Goal: Information Seeking & Learning: Compare options

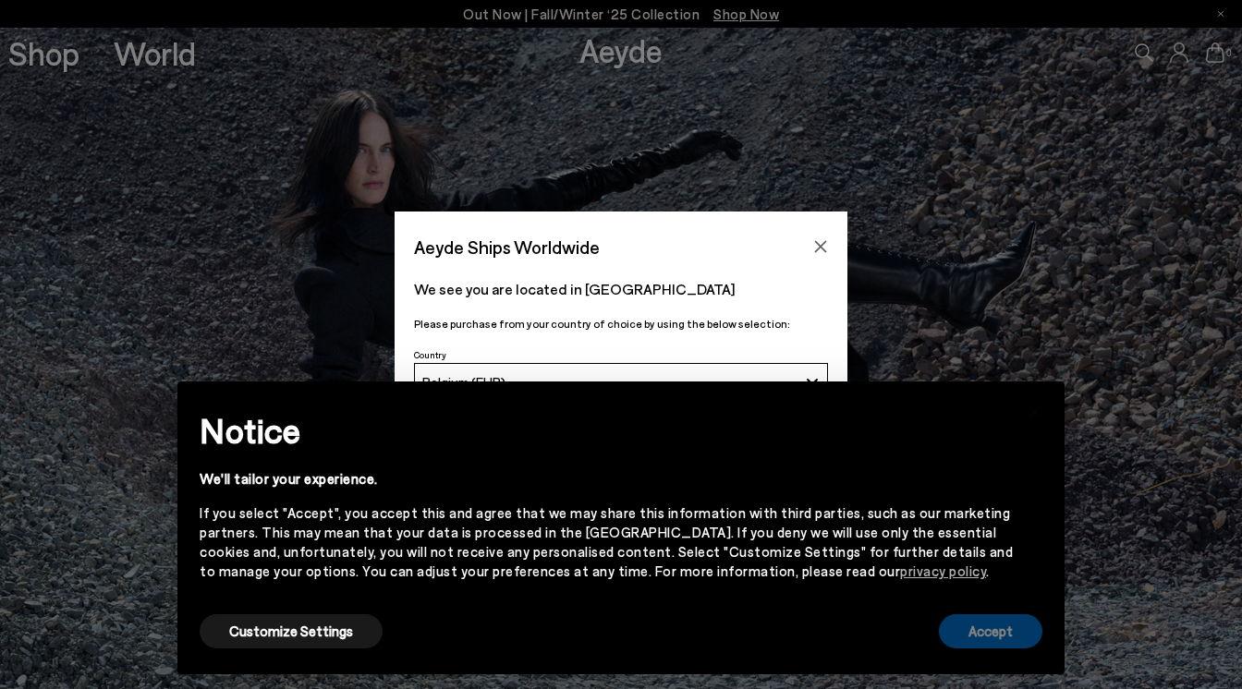
click at [1016, 646] on button "Accept" at bounding box center [990, 631] width 103 height 34
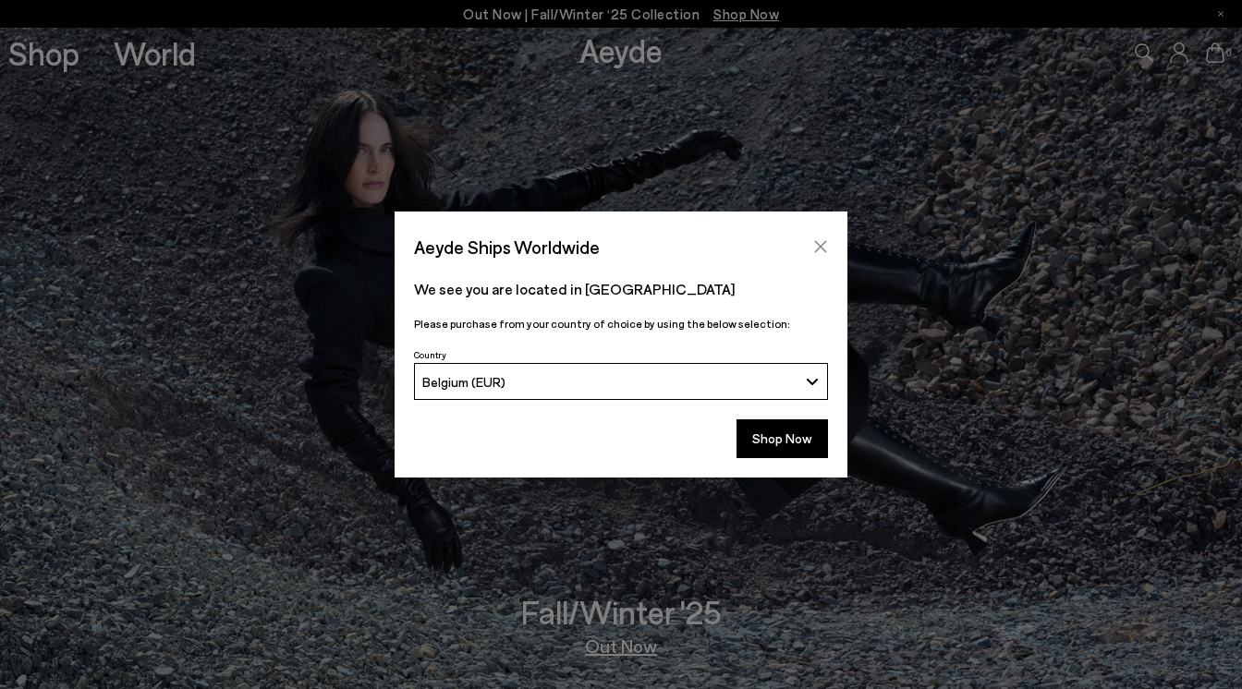
click at [828, 252] on button "Close" at bounding box center [821, 247] width 28 height 28
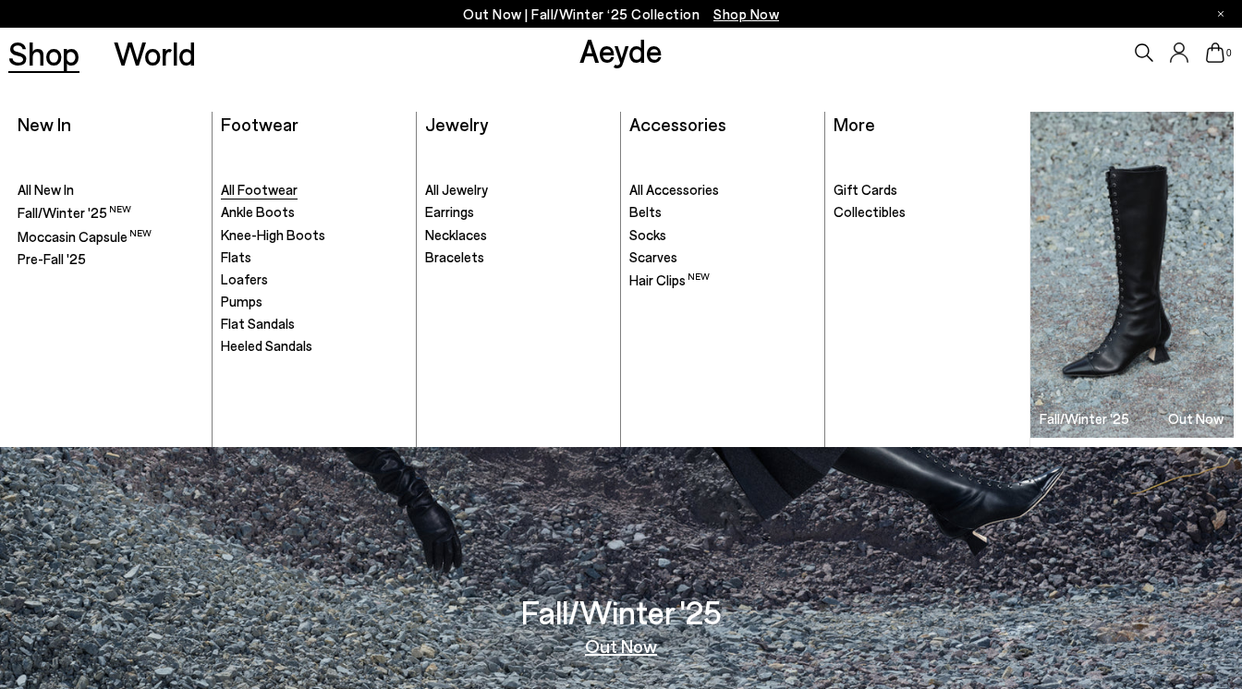
click at [249, 184] on span "All Footwear" at bounding box center [259, 189] width 77 height 17
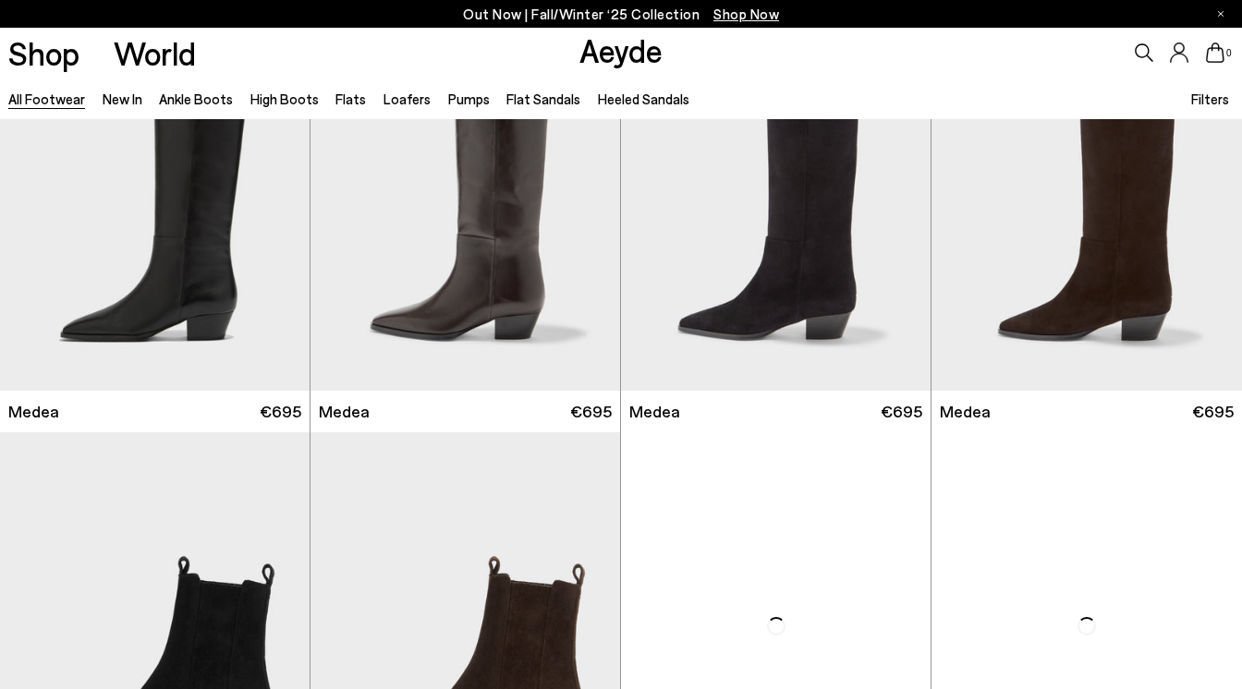
scroll to position [413, 0]
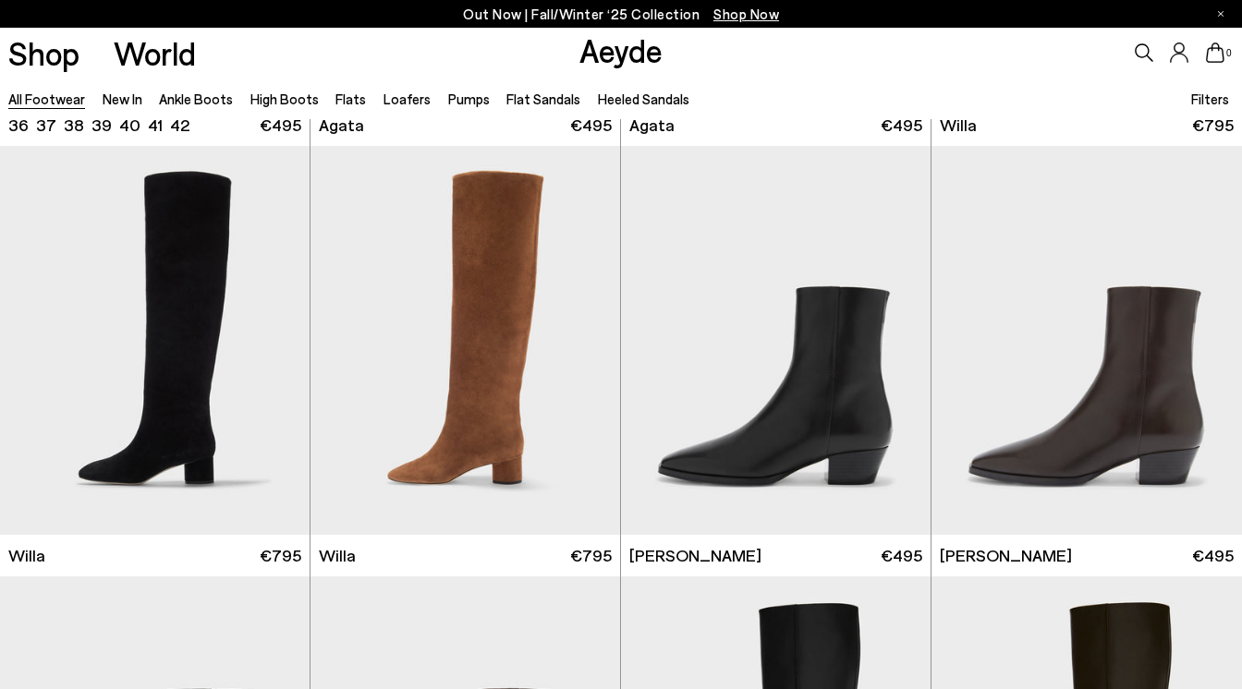
scroll to position [837, 0]
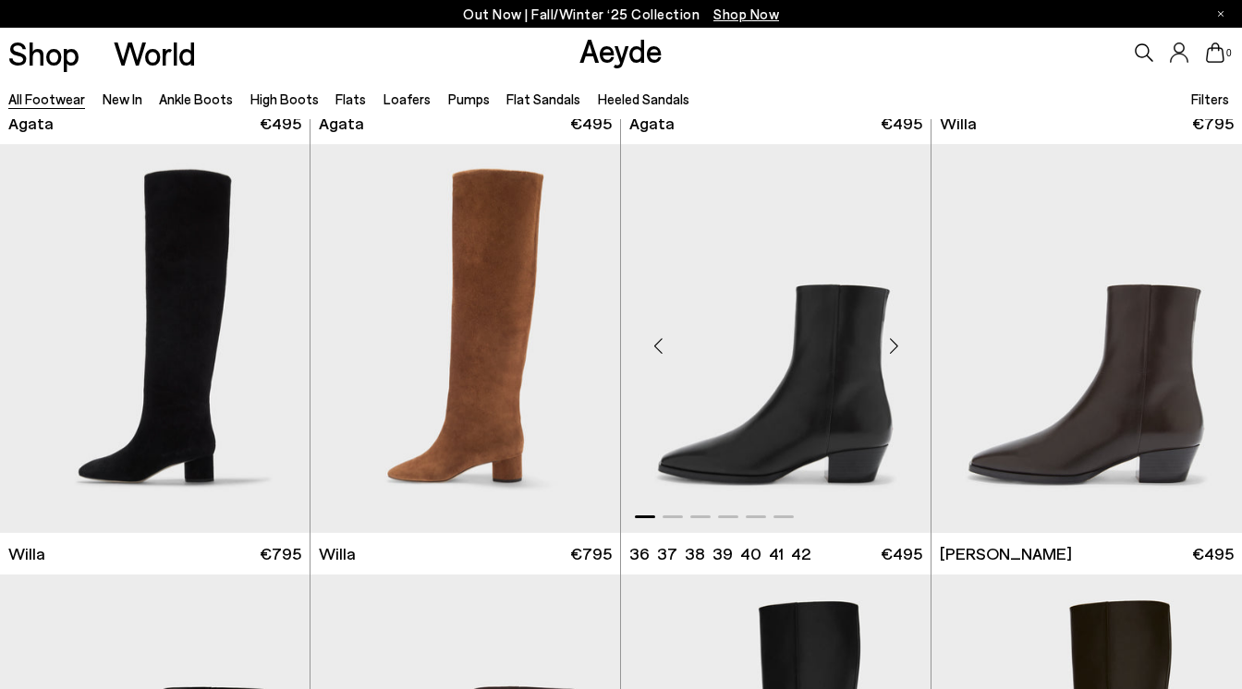
click at [891, 356] on div "Next slide" at bounding box center [893, 346] width 55 height 55
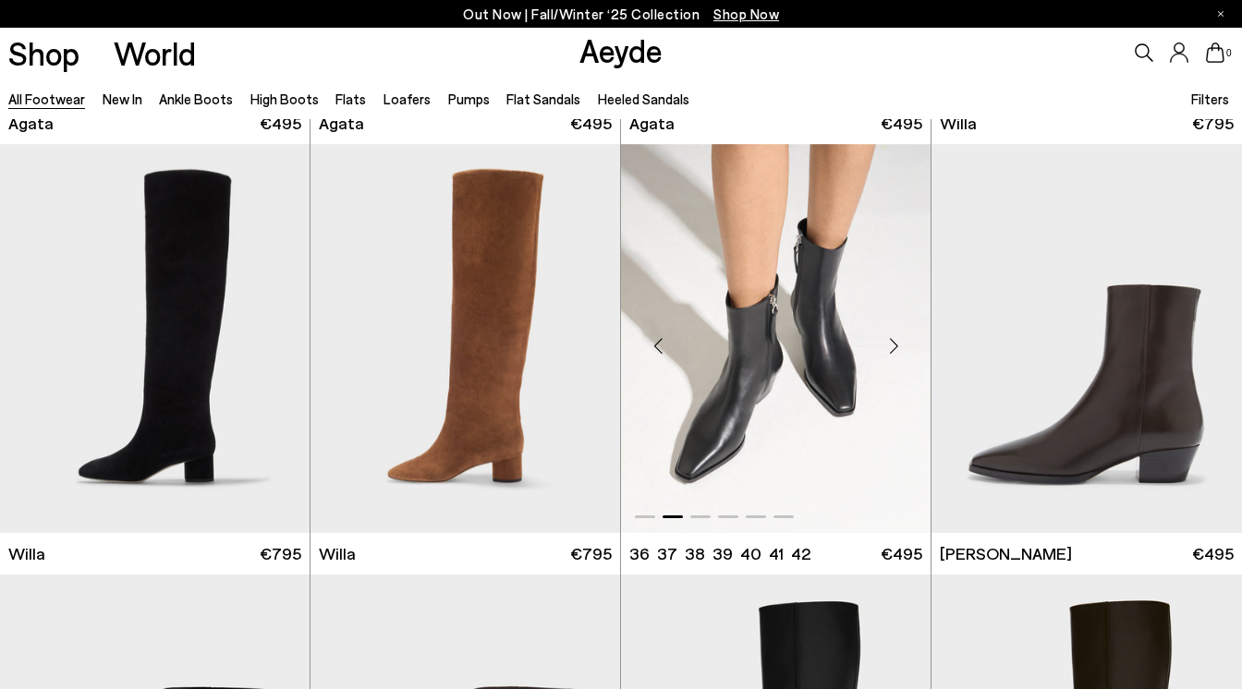
click at [891, 356] on div "Next slide" at bounding box center [893, 346] width 55 height 55
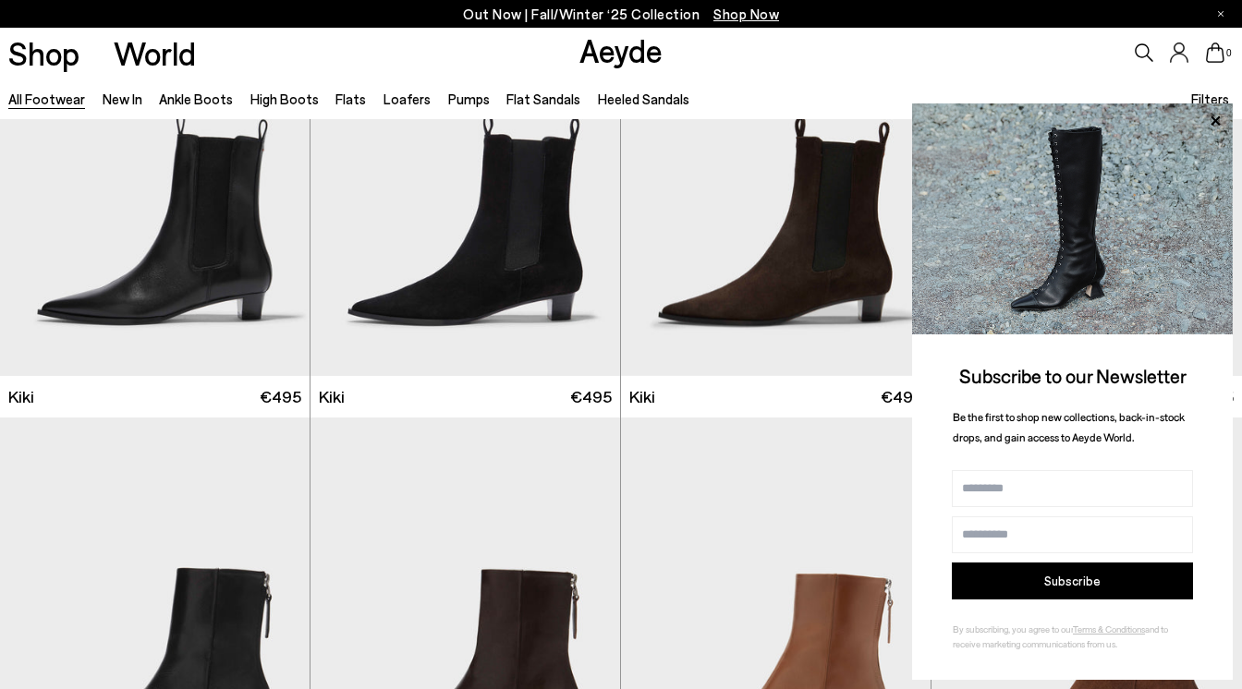
scroll to position [6595, 0]
click at [1212, 115] on icon at bounding box center [1215, 121] width 24 height 24
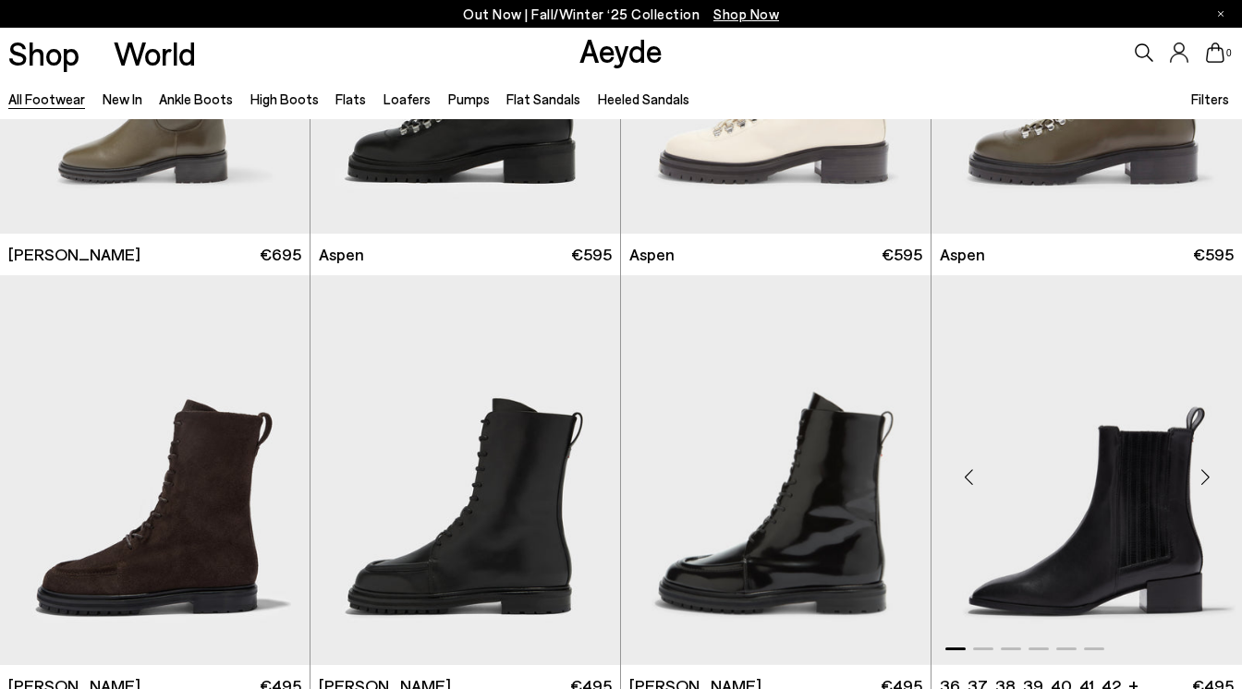
scroll to position [11503, 0]
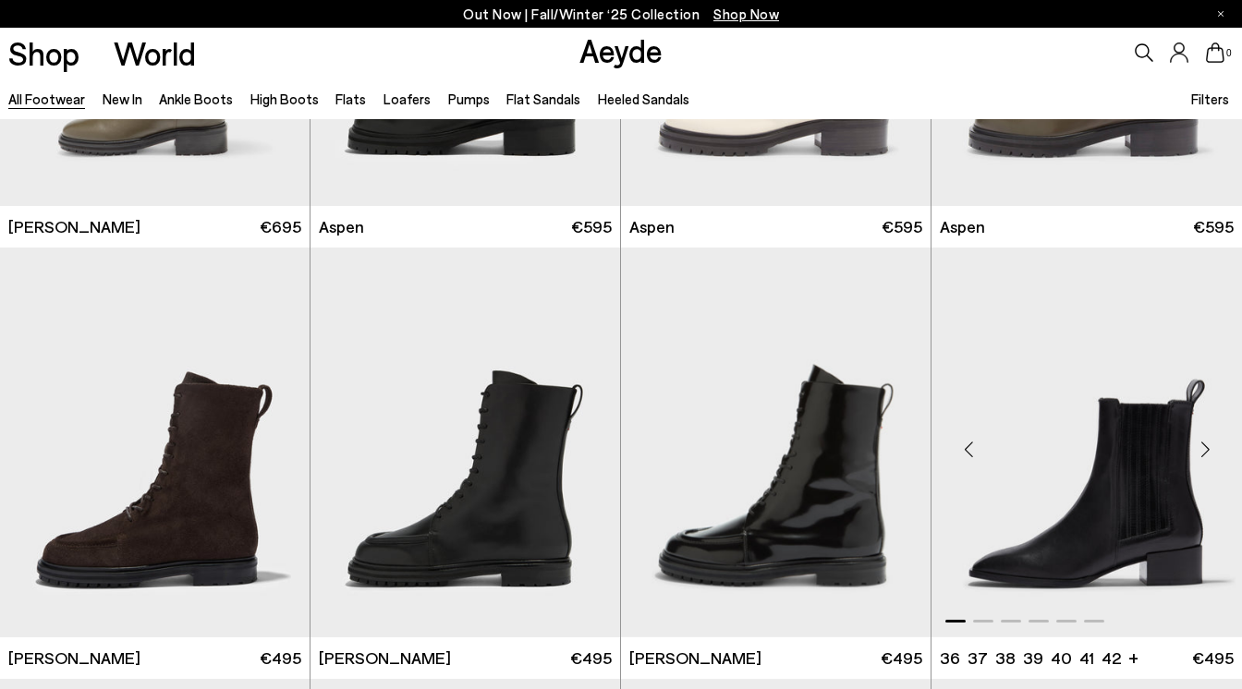
click at [1204, 443] on div "Next slide" at bounding box center [1204, 449] width 55 height 55
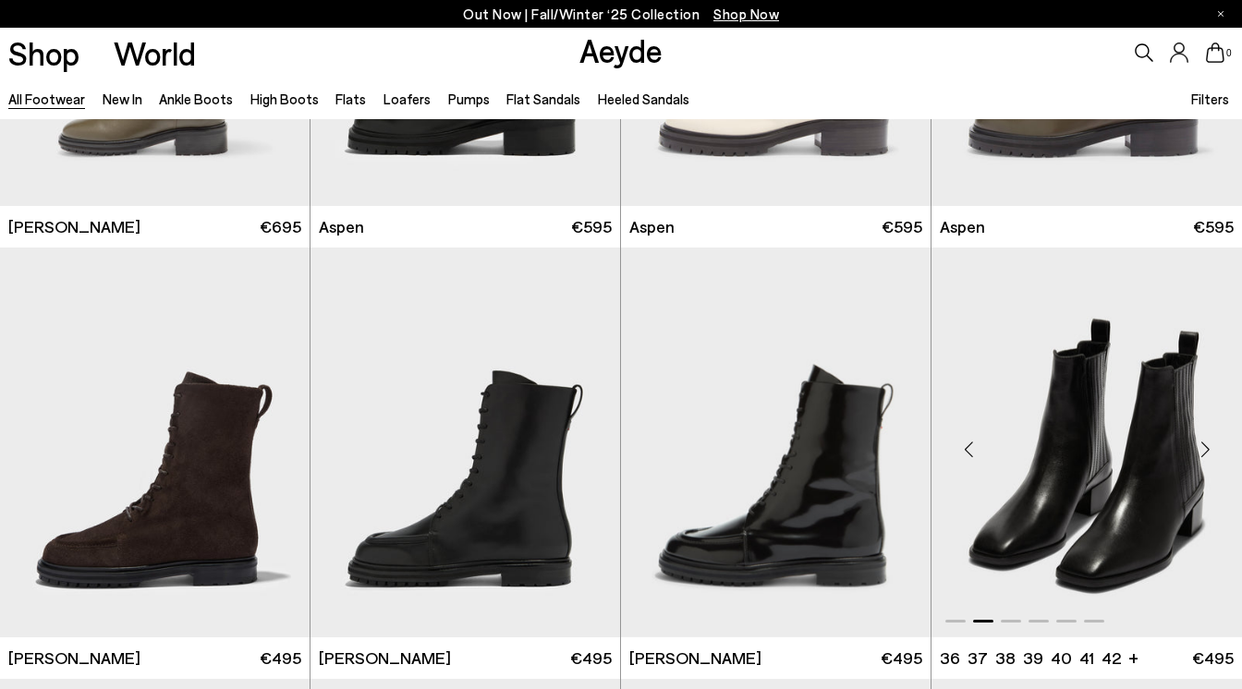
click at [1204, 443] on div "Next slide" at bounding box center [1204, 449] width 55 height 55
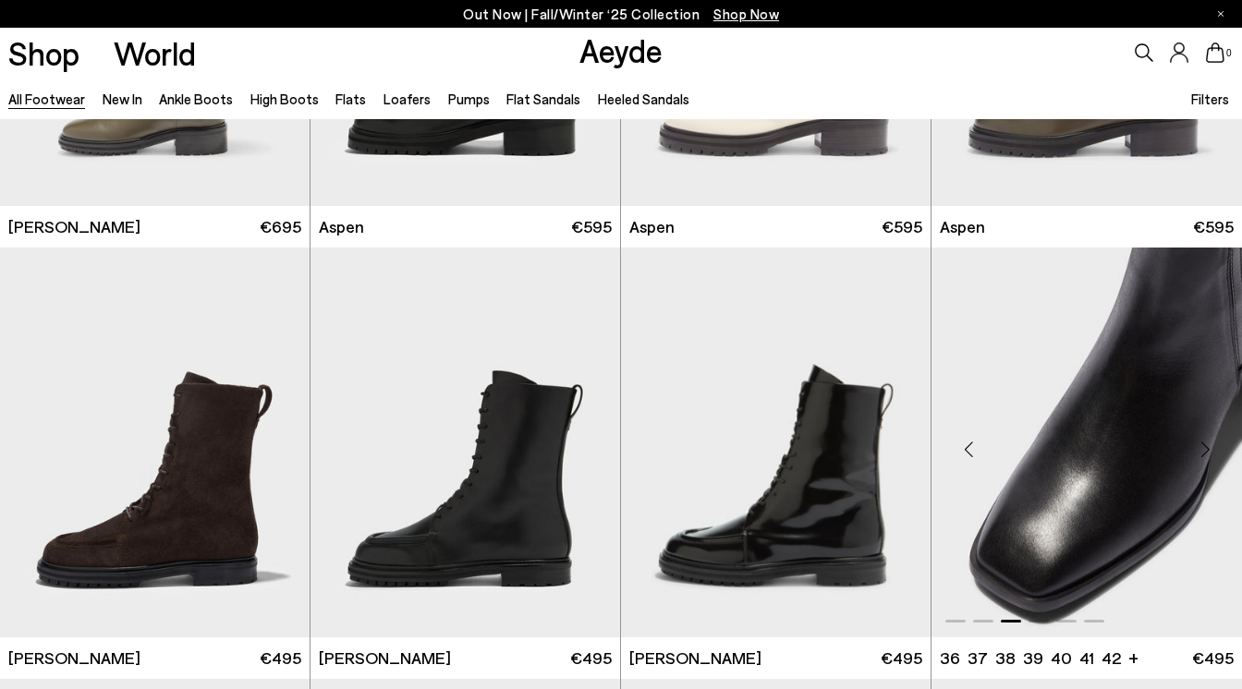
click at [1204, 443] on div "Next slide" at bounding box center [1204, 449] width 55 height 55
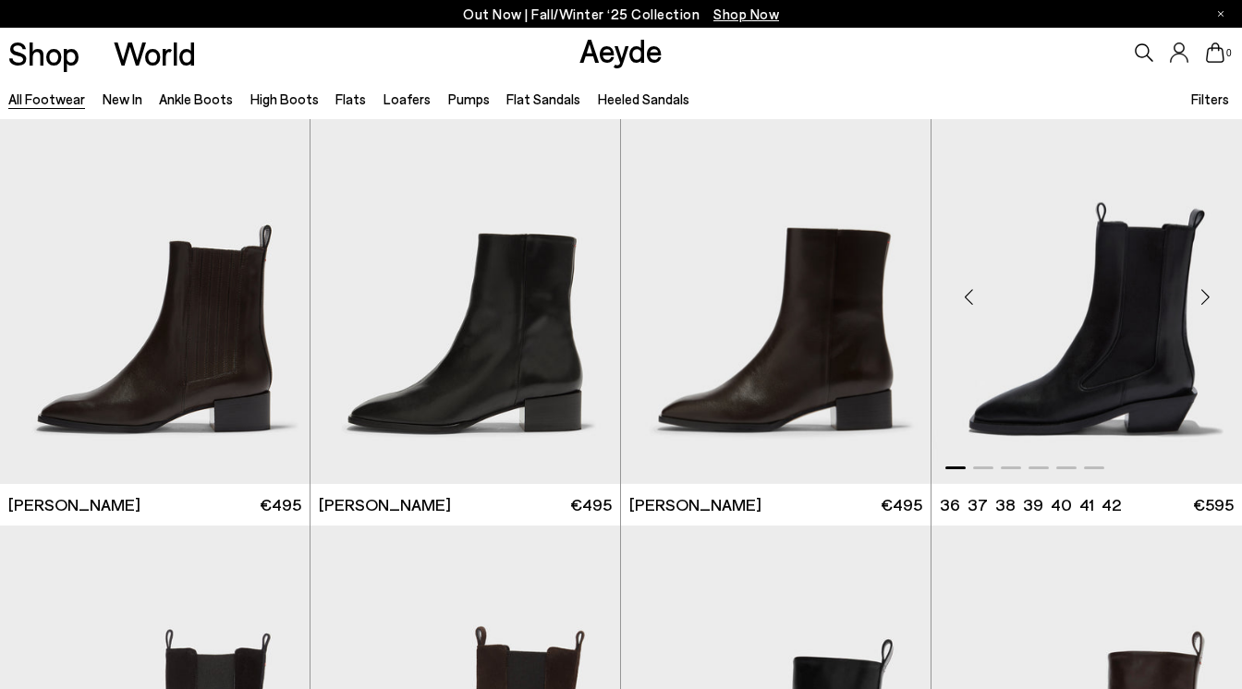
scroll to position [12089, 0]
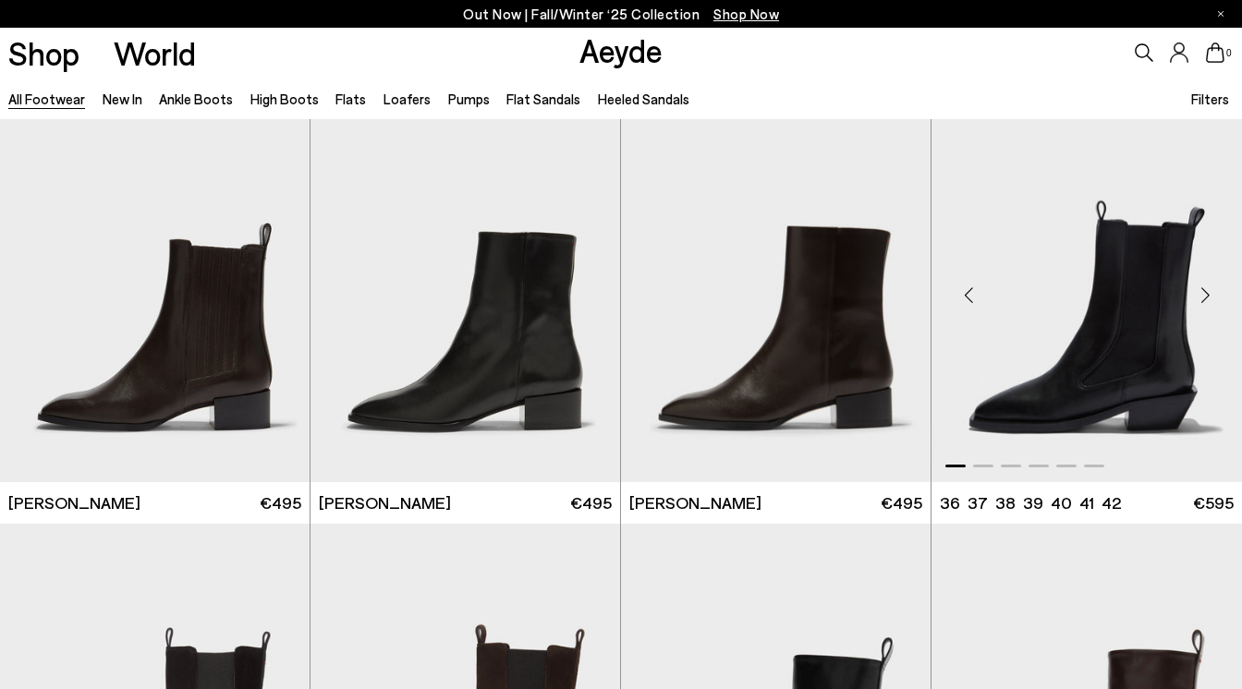
click at [1197, 290] on div "Next slide" at bounding box center [1204, 294] width 55 height 55
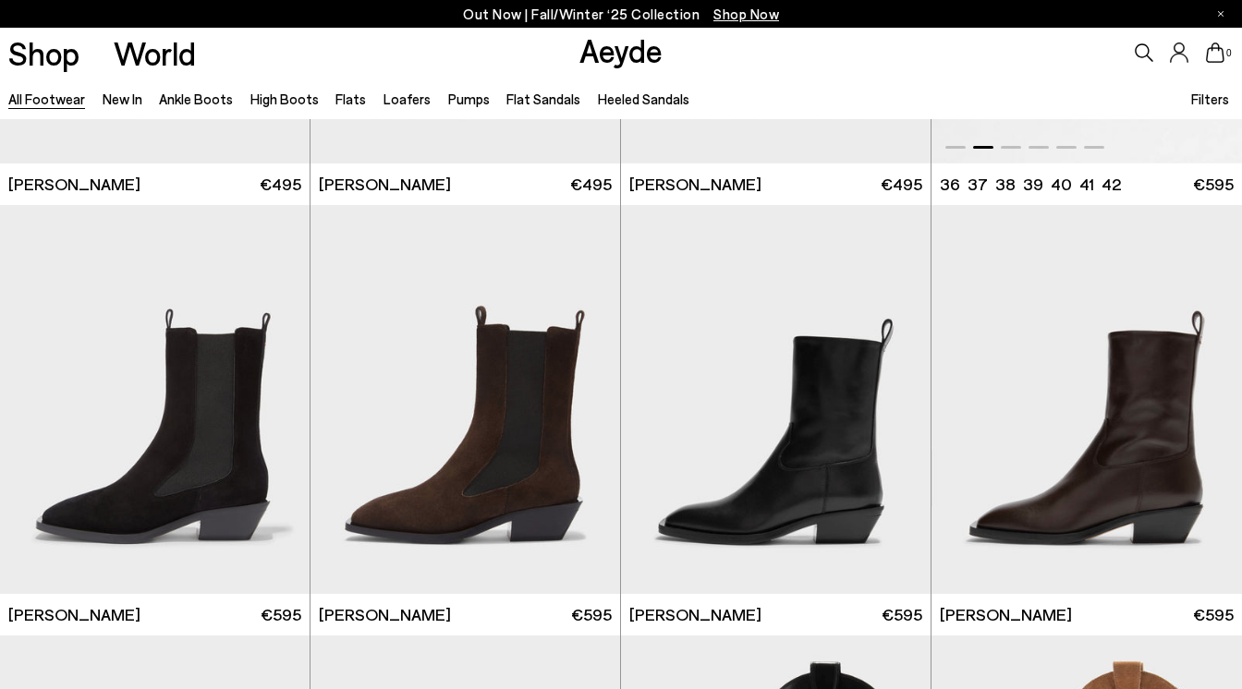
scroll to position [12410, 0]
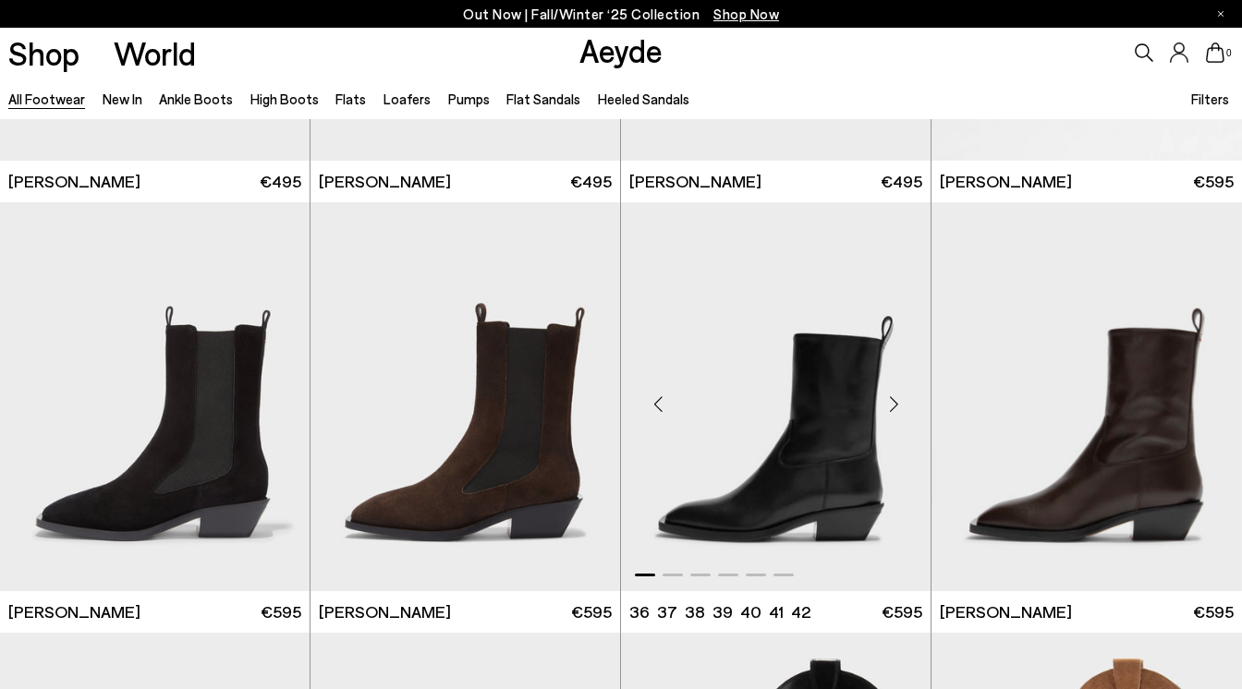
click at [895, 392] on div "Next slide" at bounding box center [893, 404] width 55 height 55
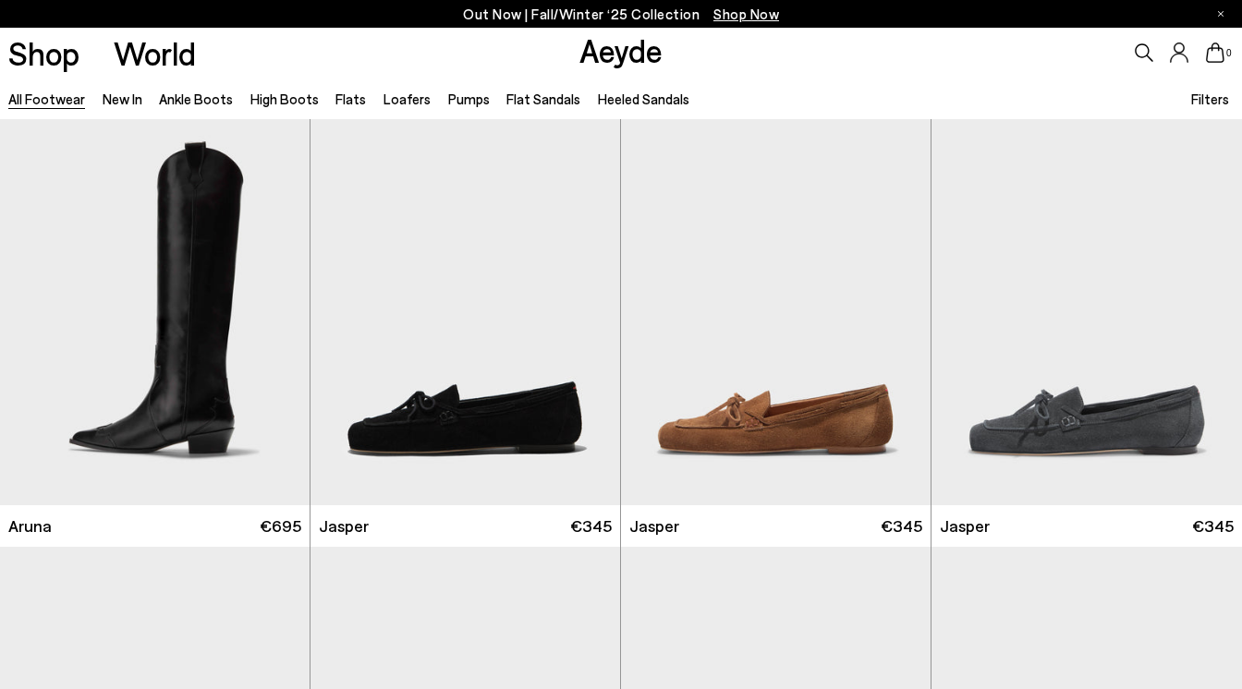
scroll to position [13361, 0]
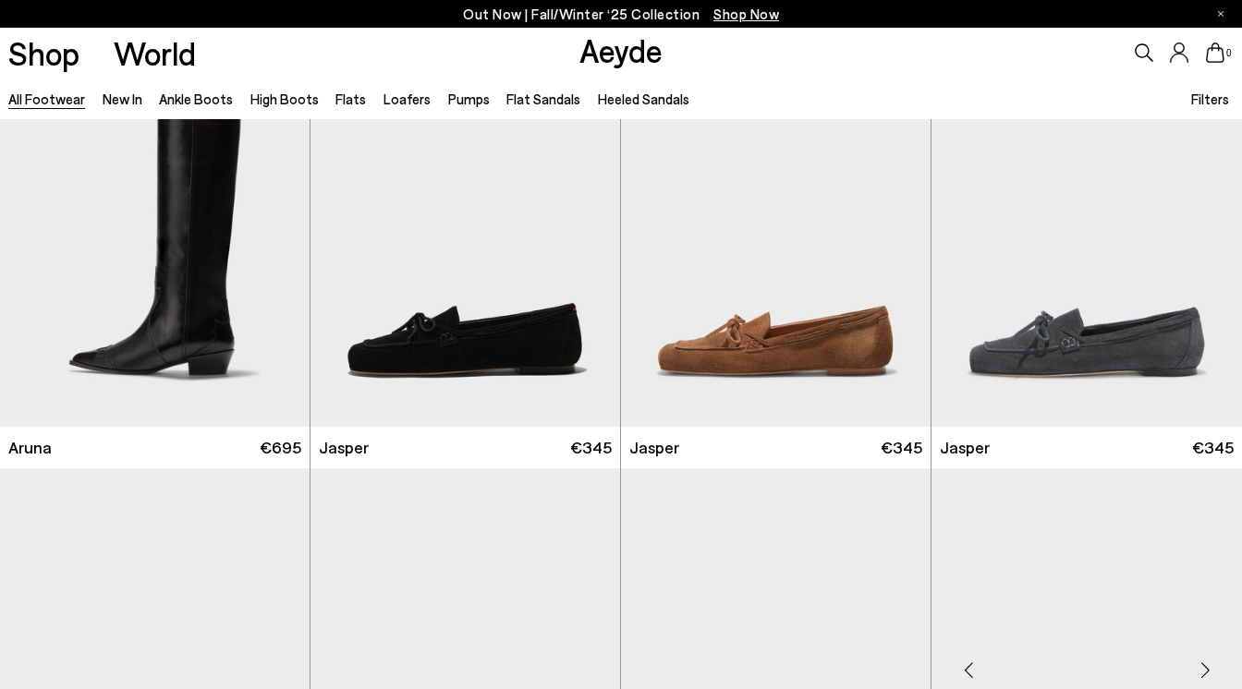
scroll to position [13895, 0]
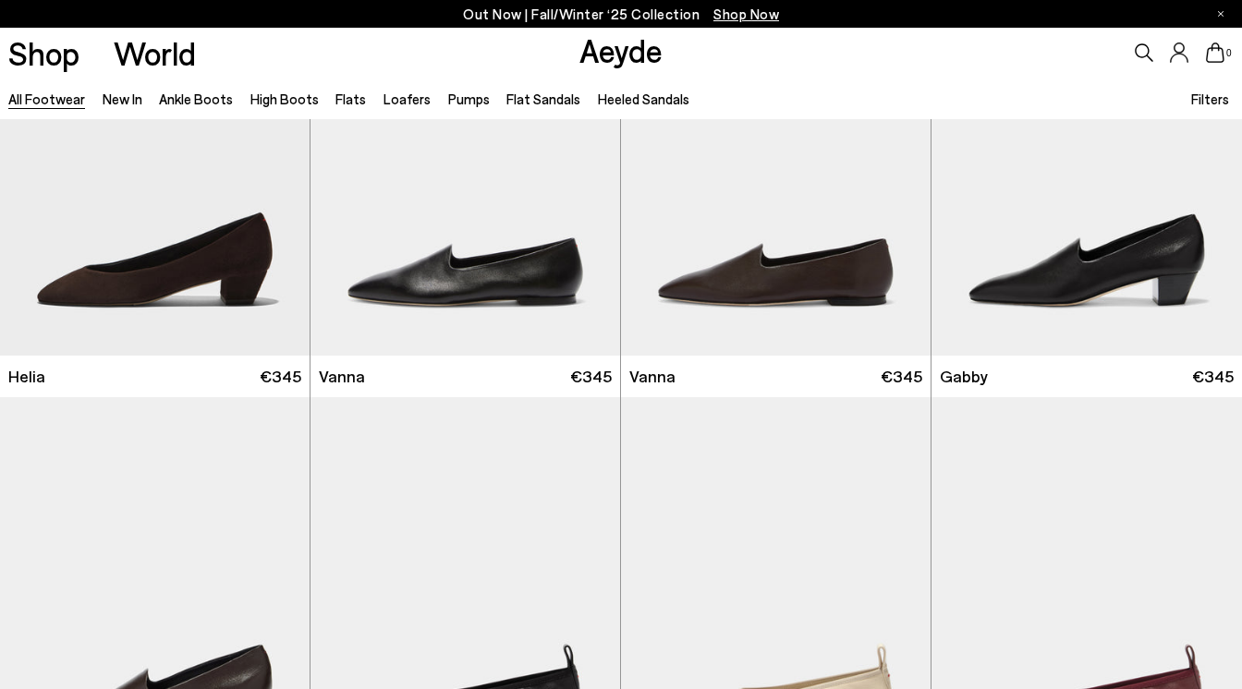
scroll to position [16966, 0]
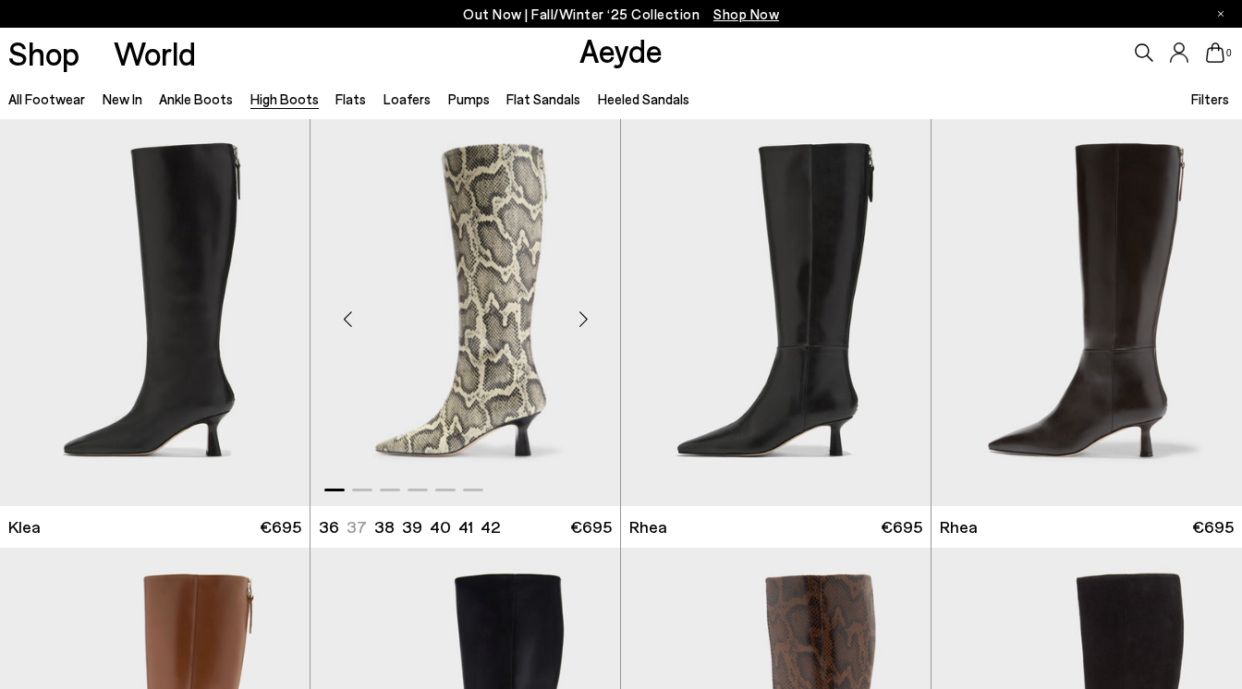
scroll to position [1339, 0]
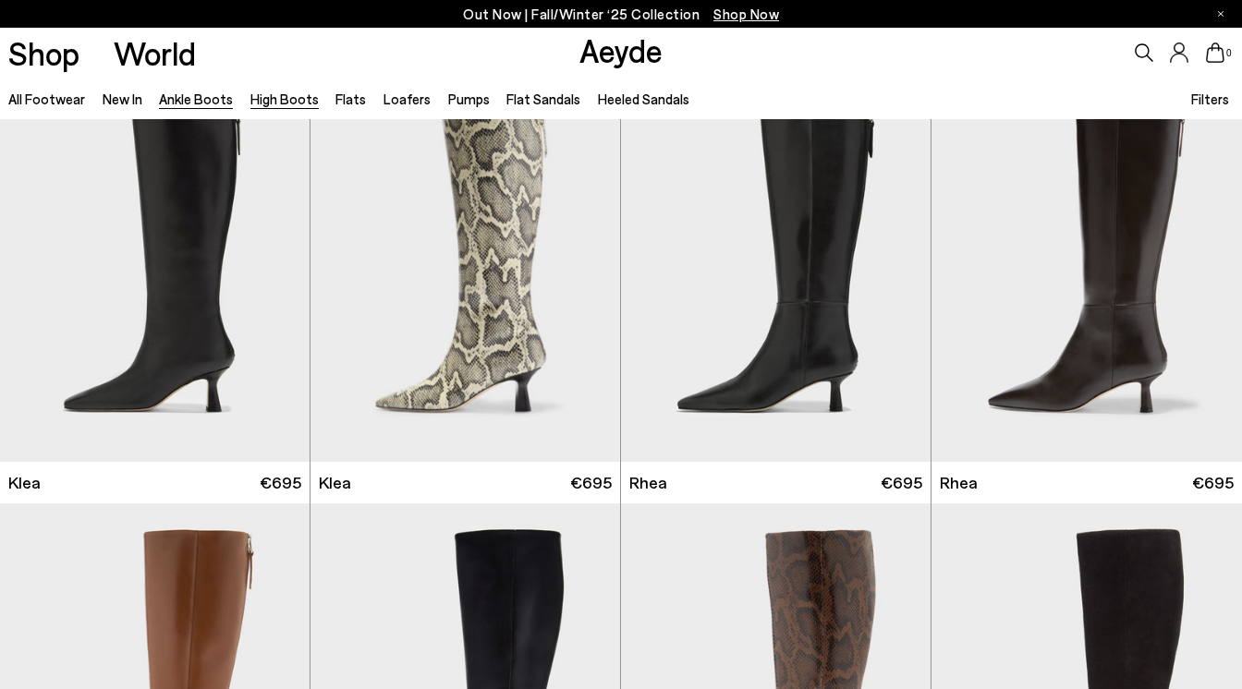
click at [203, 103] on link "Ankle Boots" at bounding box center [196, 99] width 74 height 17
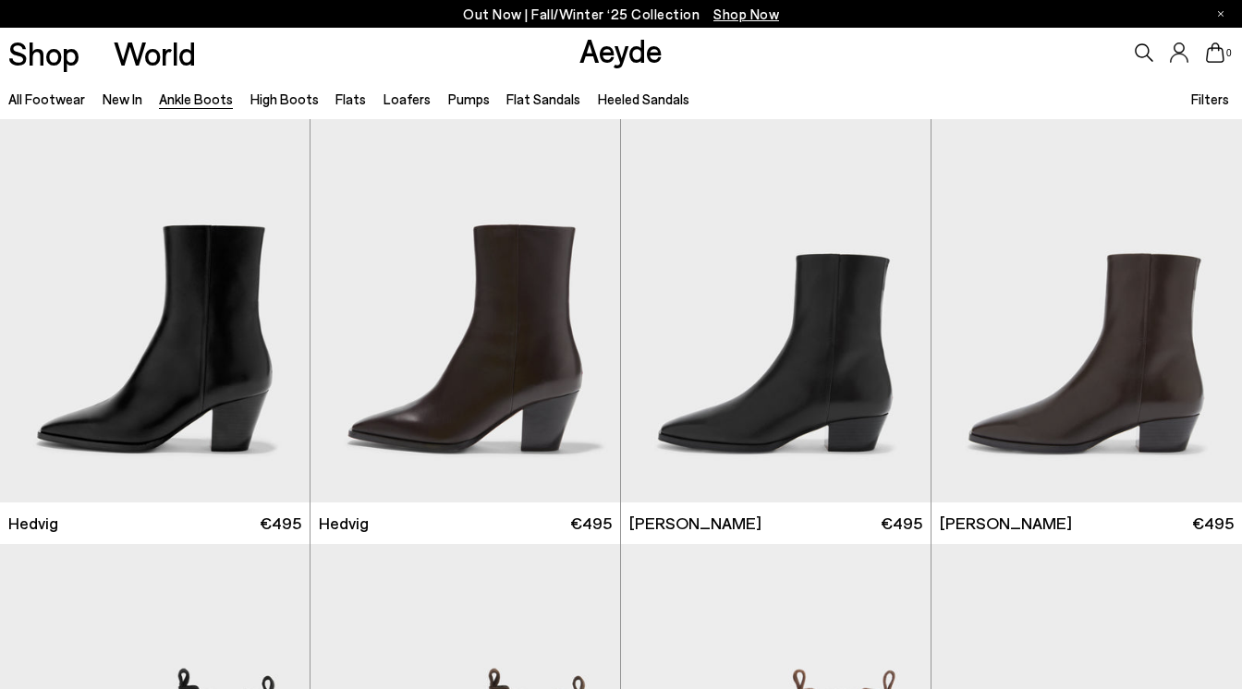
scroll to position [438, 0]
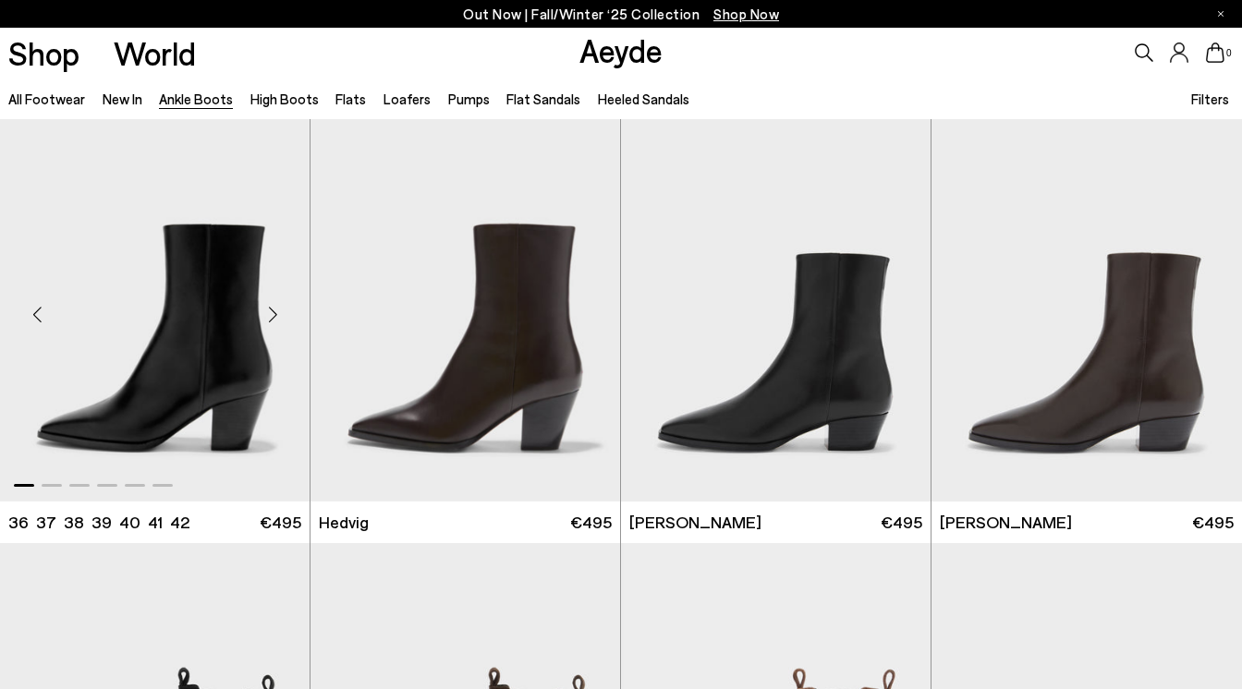
click at [260, 311] on div "Next slide" at bounding box center [272, 313] width 55 height 55
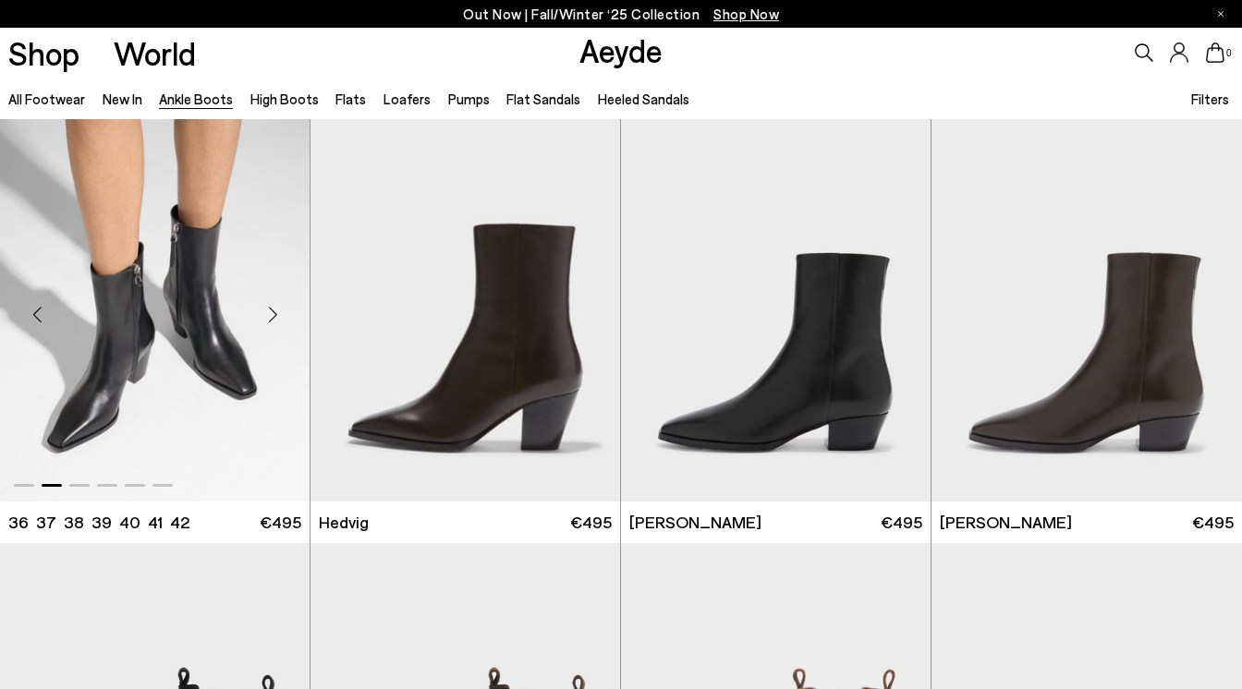
click at [266, 311] on div "Next slide" at bounding box center [272, 313] width 55 height 55
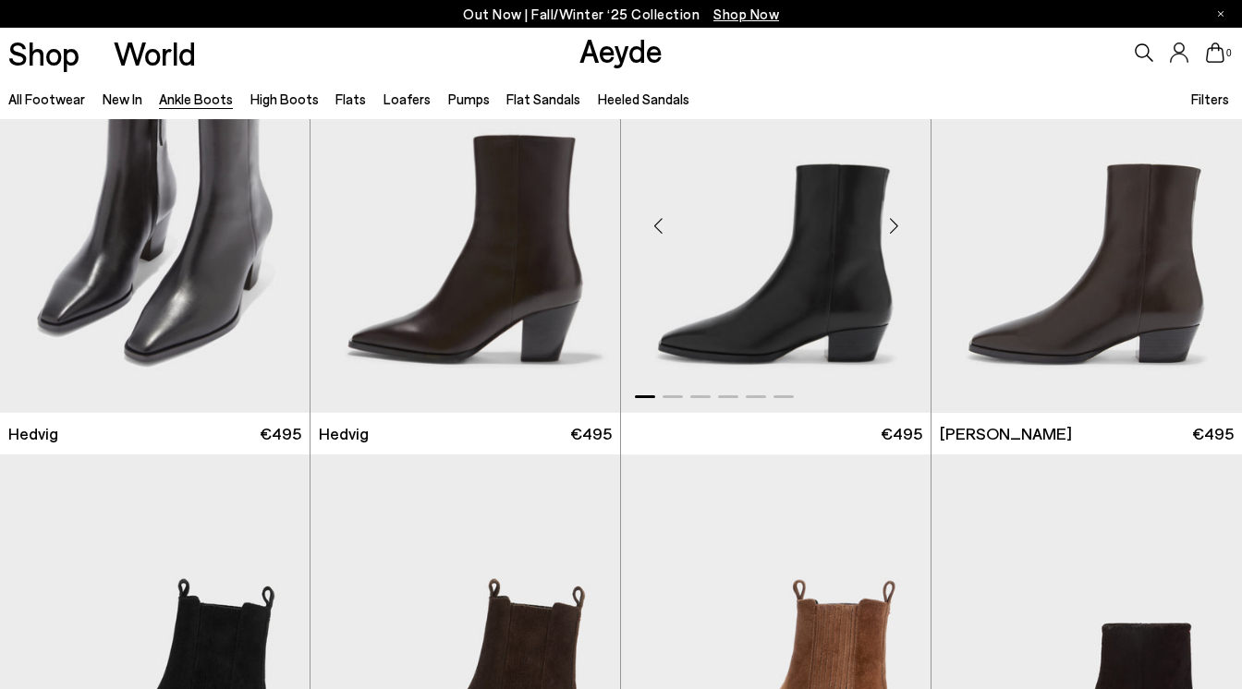
scroll to position [468, 0]
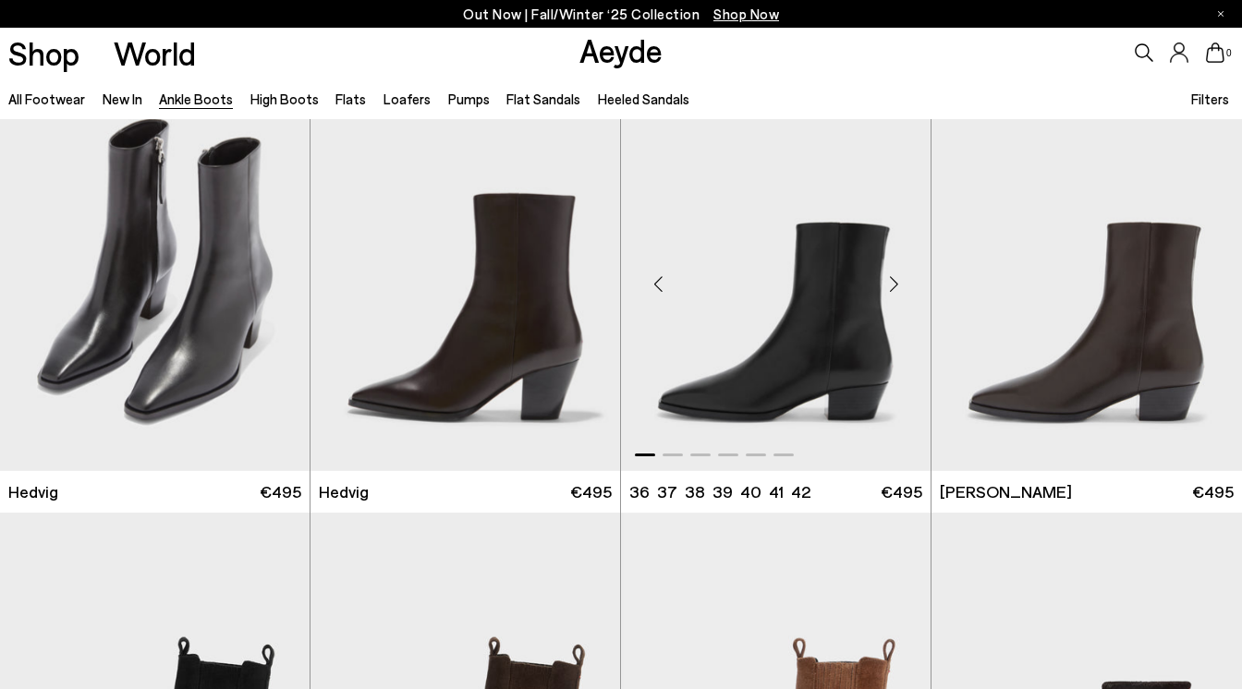
click at [892, 286] on div "Next slide" at bounding box center [893, 283] width 55 height 55
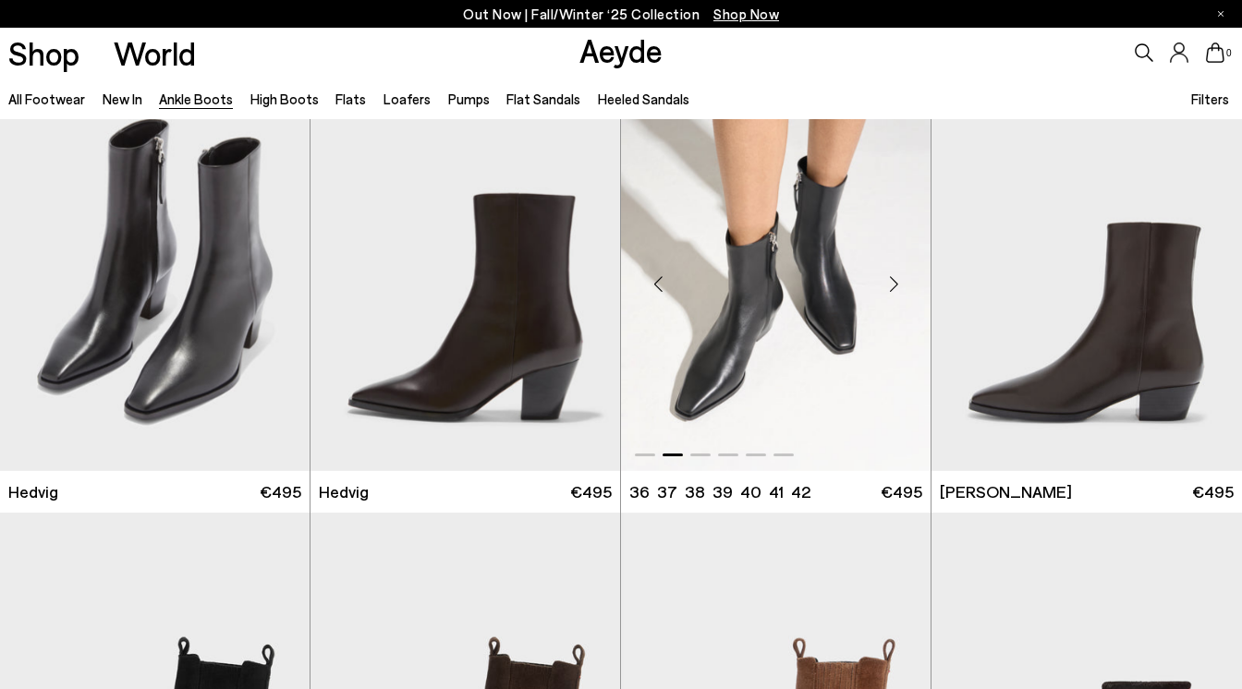
click at [892, 286] on div "Next slide" at bounding box center [893, 283] width 55 height 55
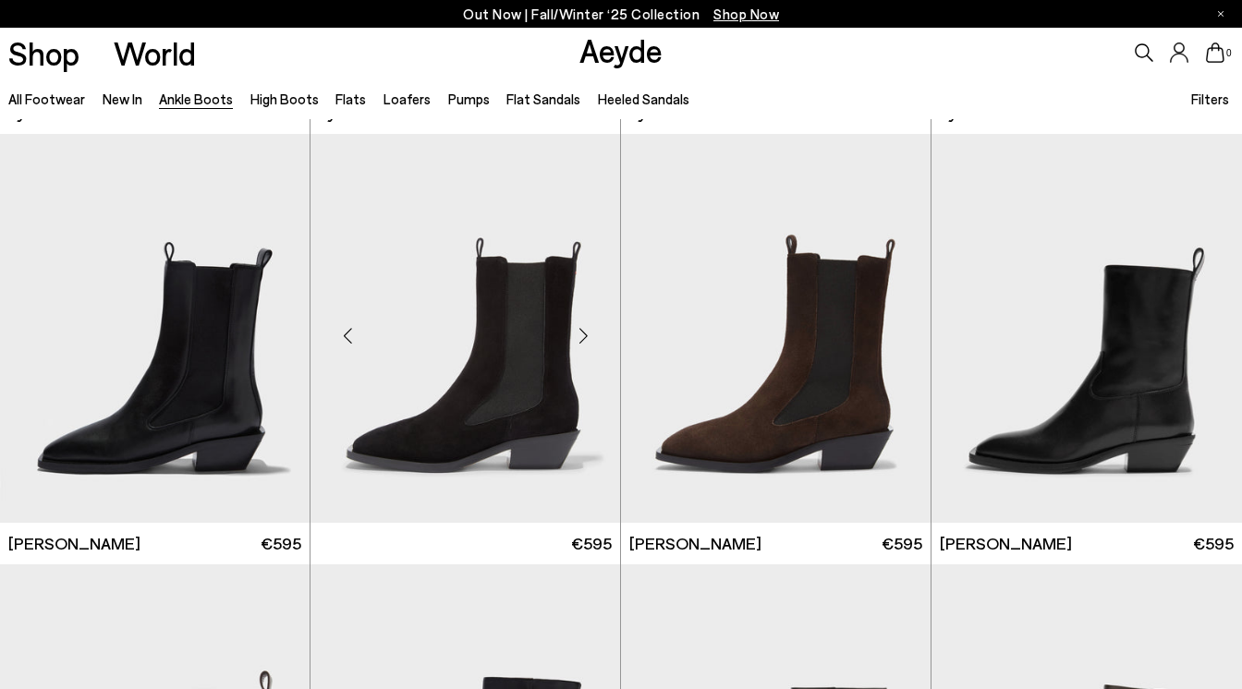
scroll to position [5156, 0]
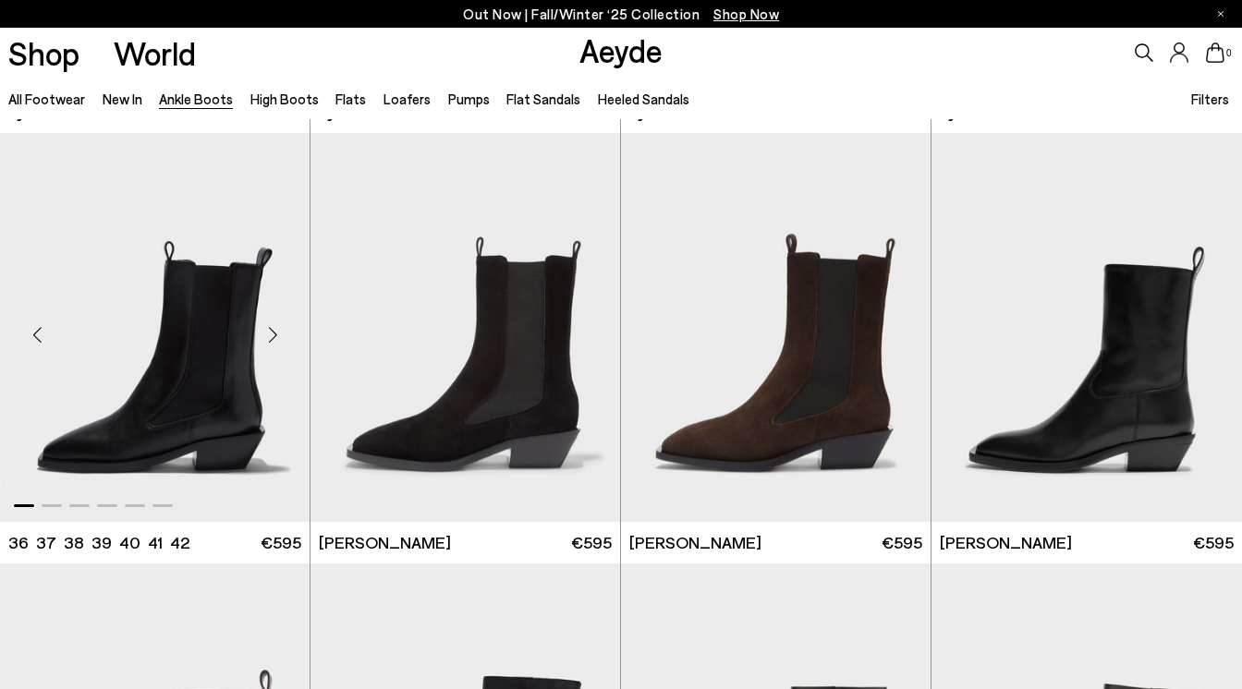
click at [270, 337] on div "Next slide" at bounding box center [272, 335] width 55 height 55
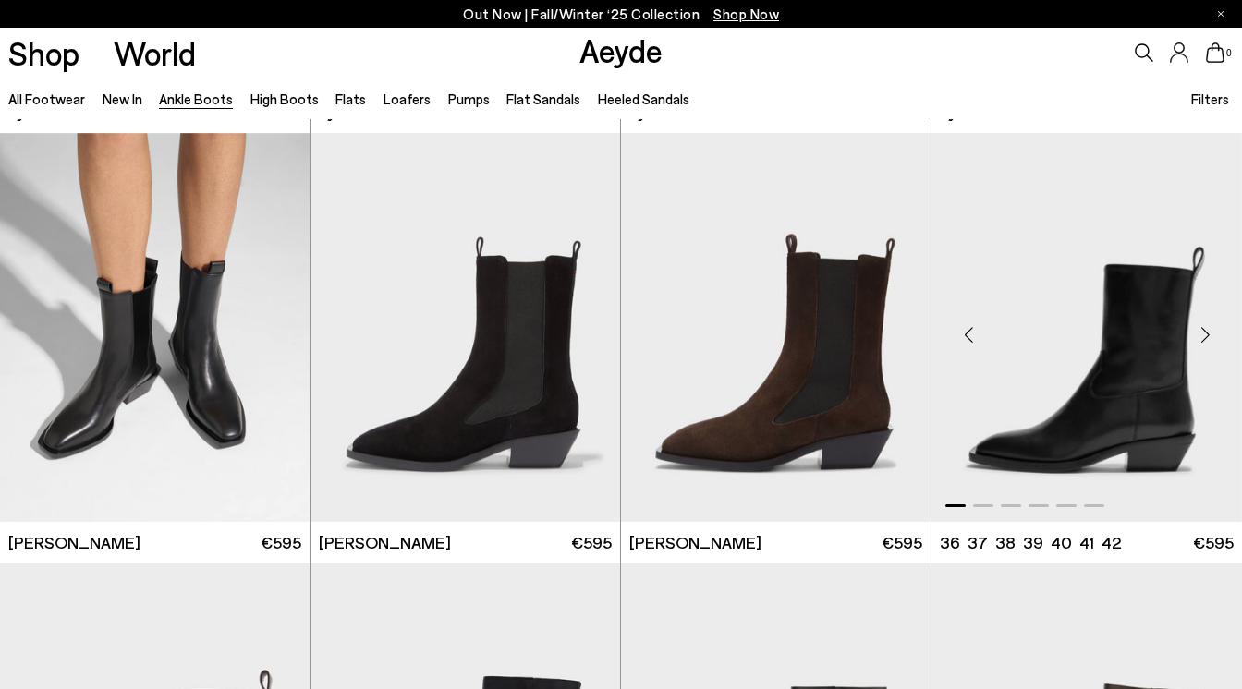
click at [1209, 332] on div "Next slide" at bounding box center [1204, 335] width 55 height 55
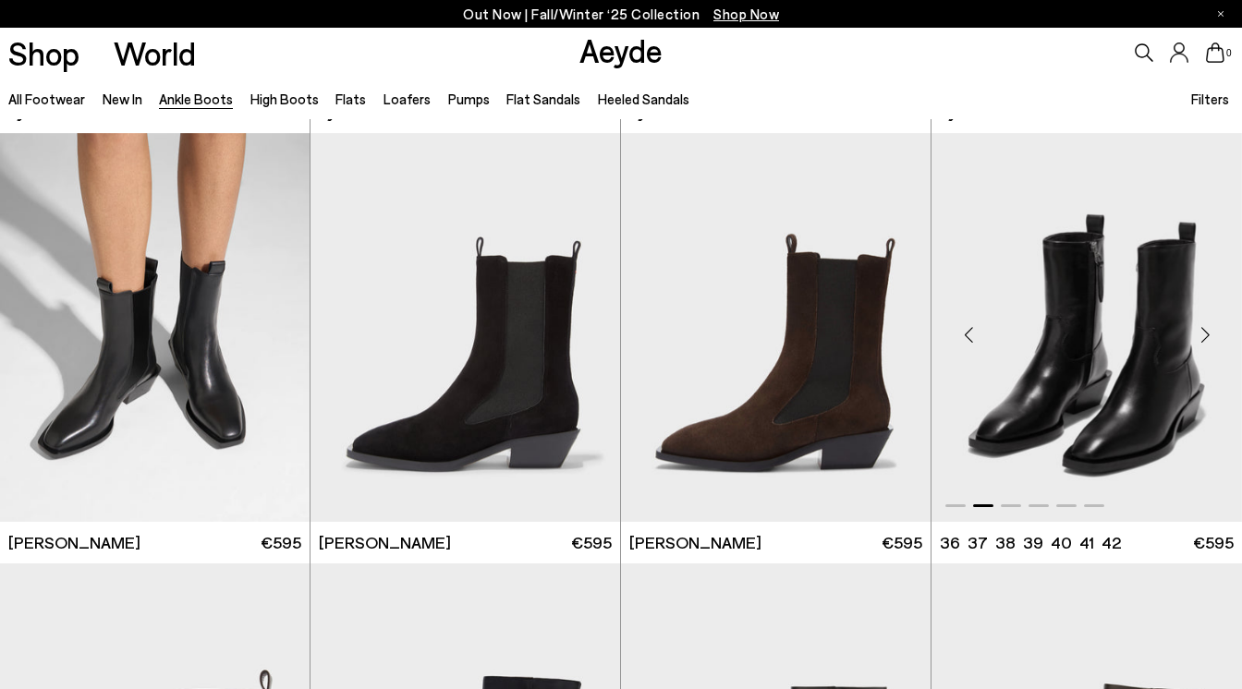
click at [1209, 332] on div "Next slide" at bounding box center [1204, 335] width 55 height 55
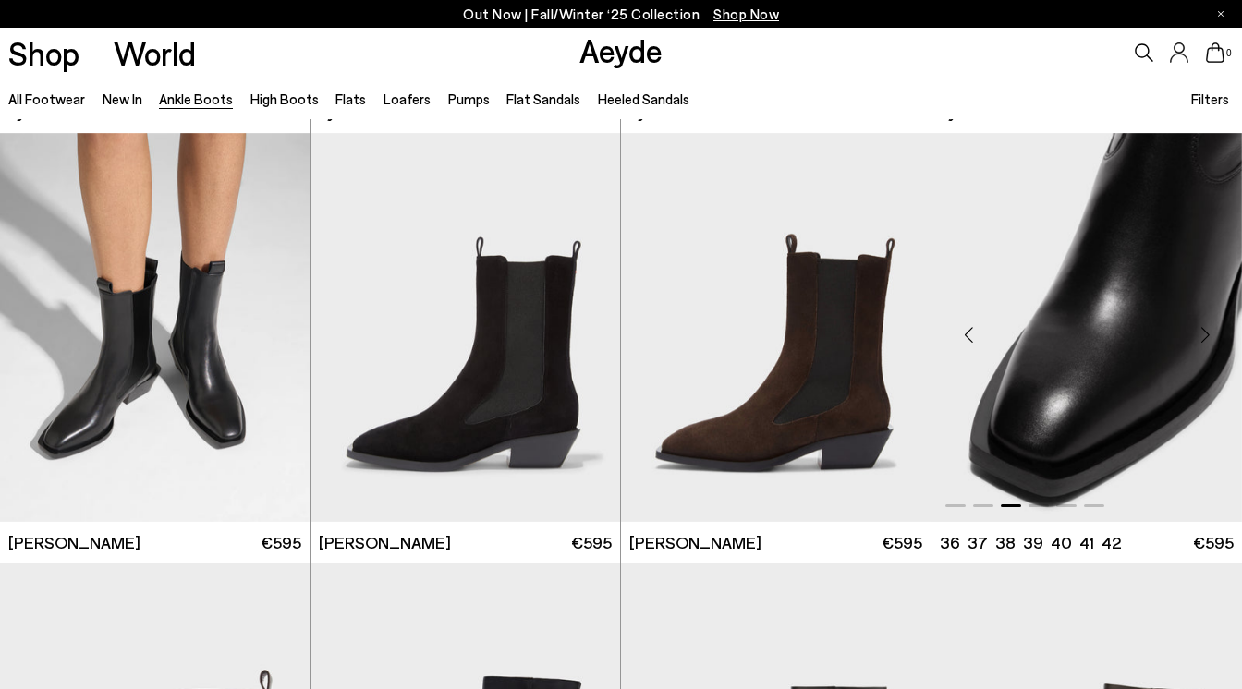
click at [1159, 321] on img "3 / 6" at bounding box center [1086, 327] width 310 height 389
click at [274, 329] on div "Next slide" at bounding box center [272, 335] width 55 height 55
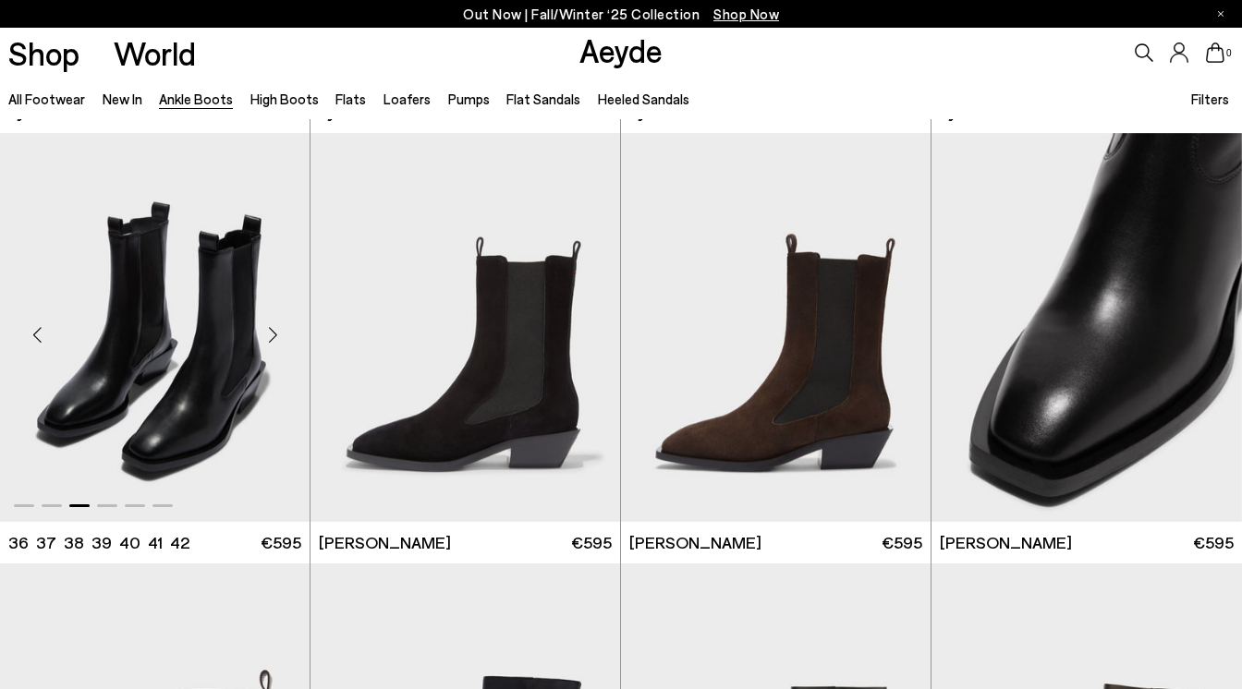
click at [274, 329] on div "Next slide" at bounding box center [272, 335] width 55 height 55
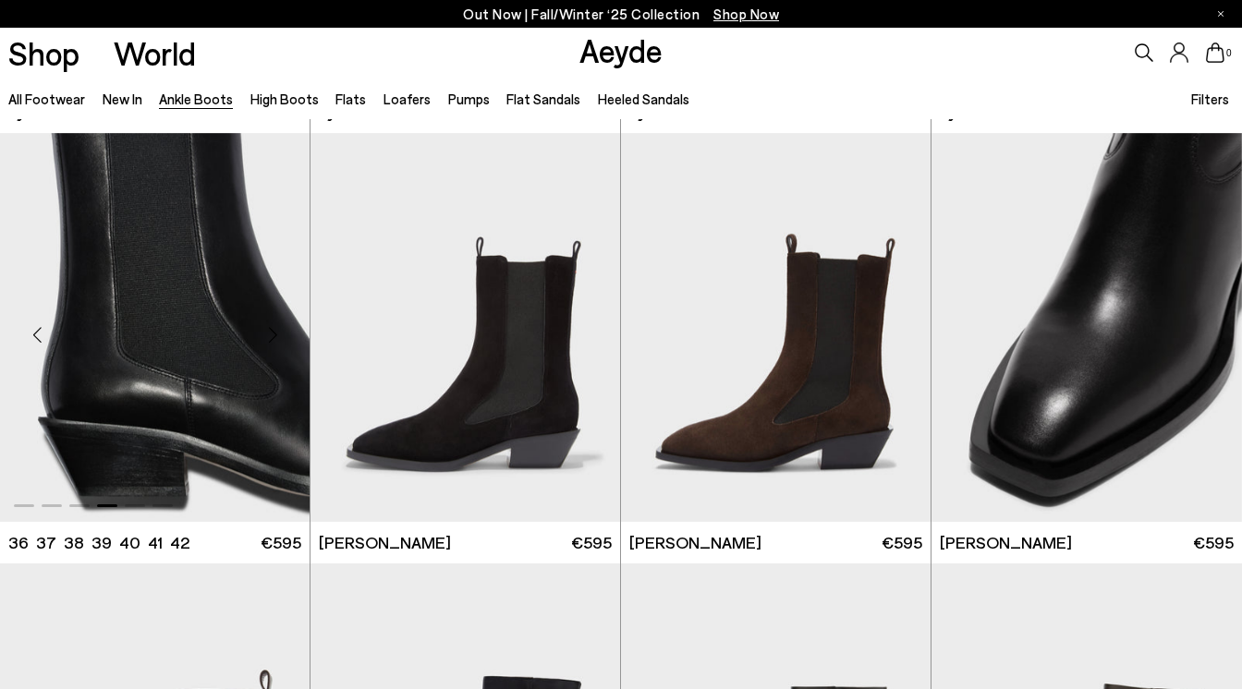
click at [274, 329] on div "Next slide" at bounding box center [272, 335] width 55 height 55
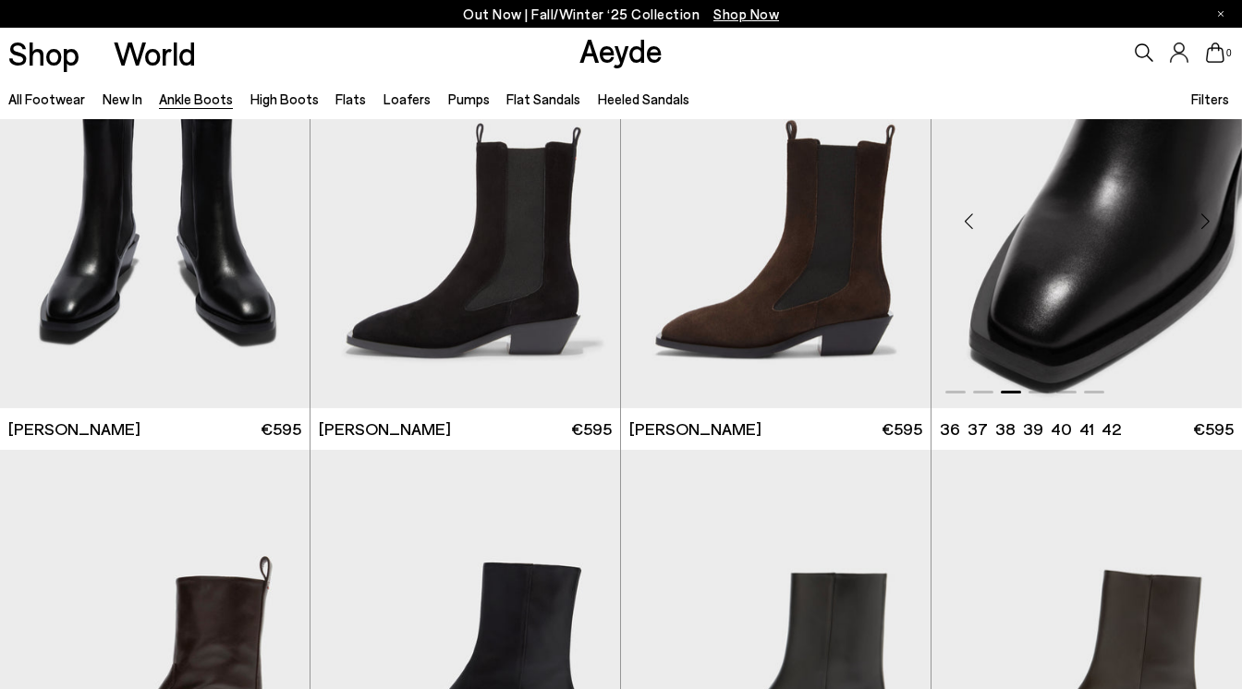
scroll to position [5145, 0]
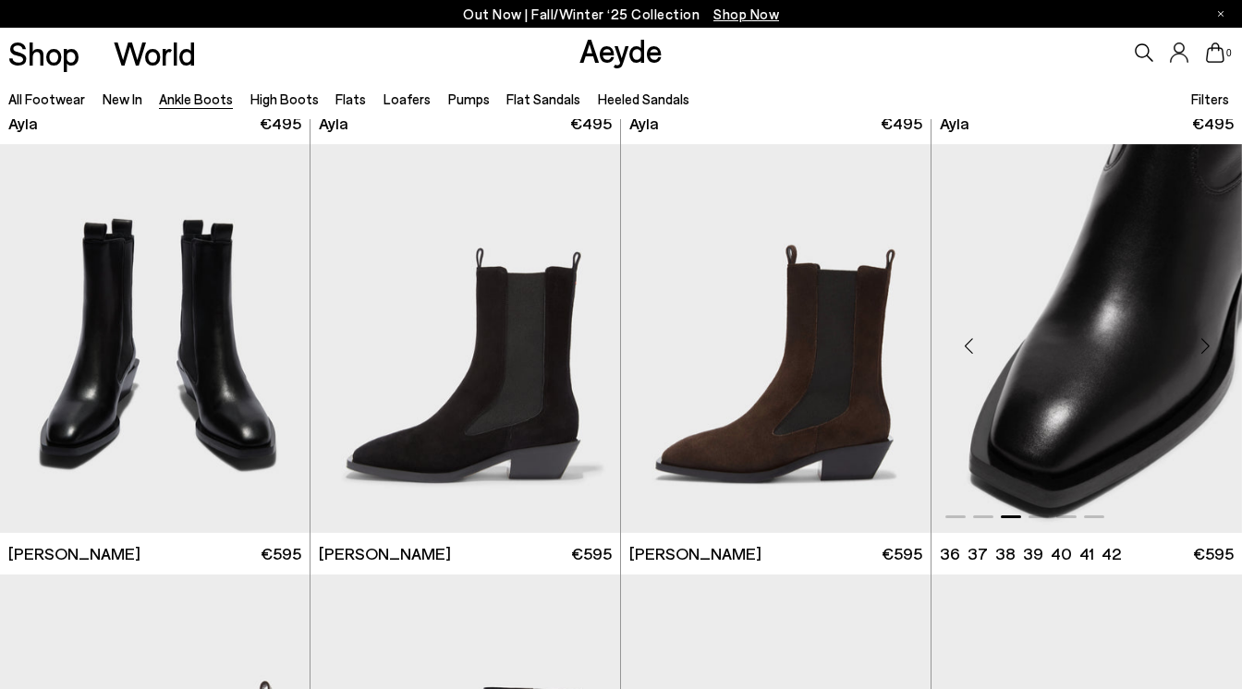
click at [1210, 334] on div "Next slide" at bounding box center [1204, 346] width 55 height 55
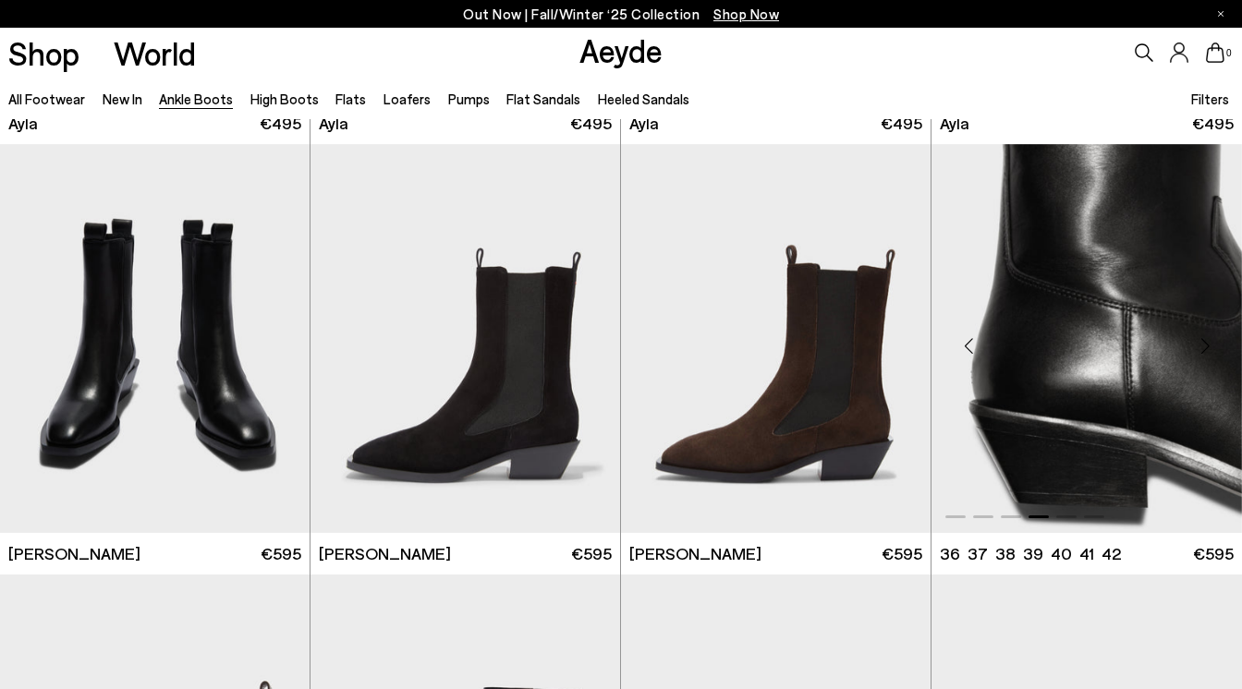
click at [1210, 334] on div "Next slide" at bounding box center [1204, 346] width 55 height 55
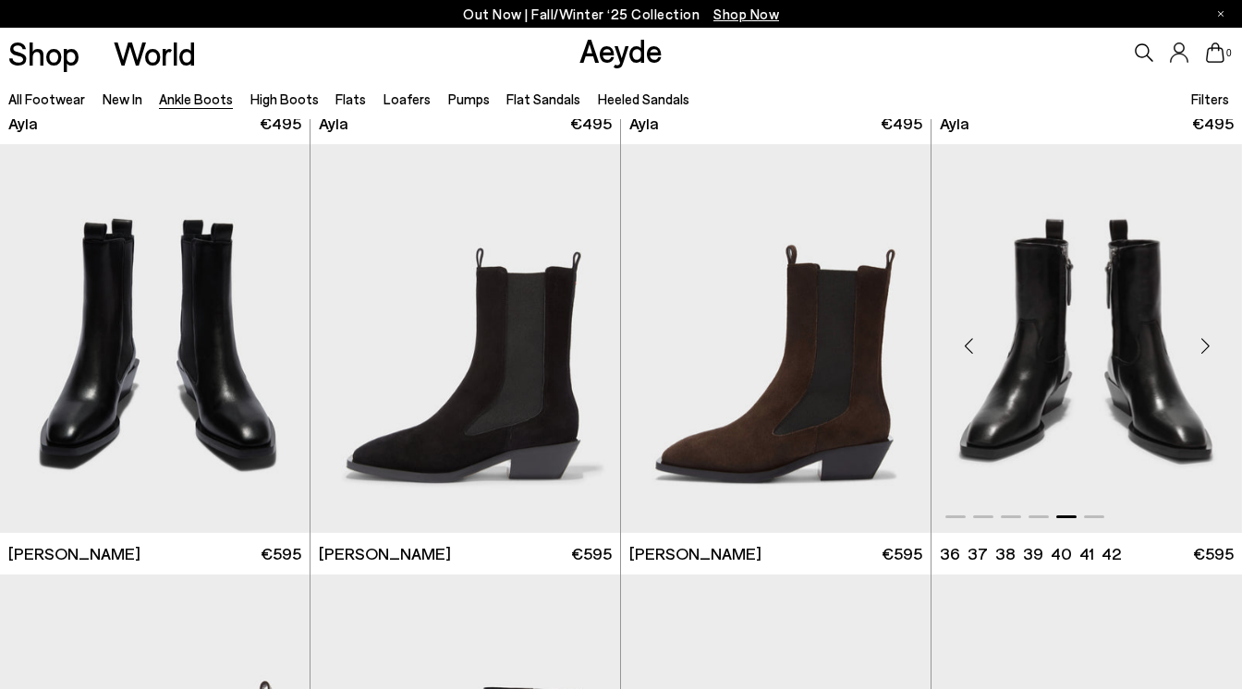
click at [1210, 335] on div "Next slide" at bounding box center [1204, 346] width 55 height 55
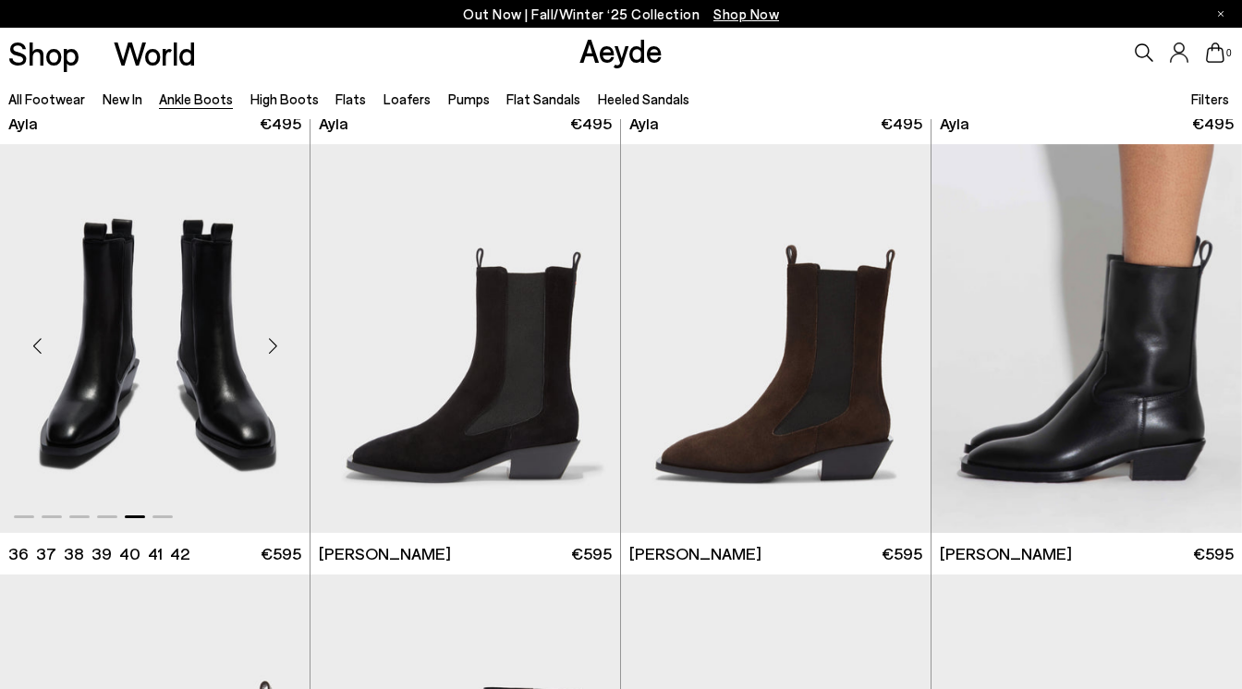
click at [263, 344] on div "Next slide" at bounding box center [272, 346] width 55 height 55
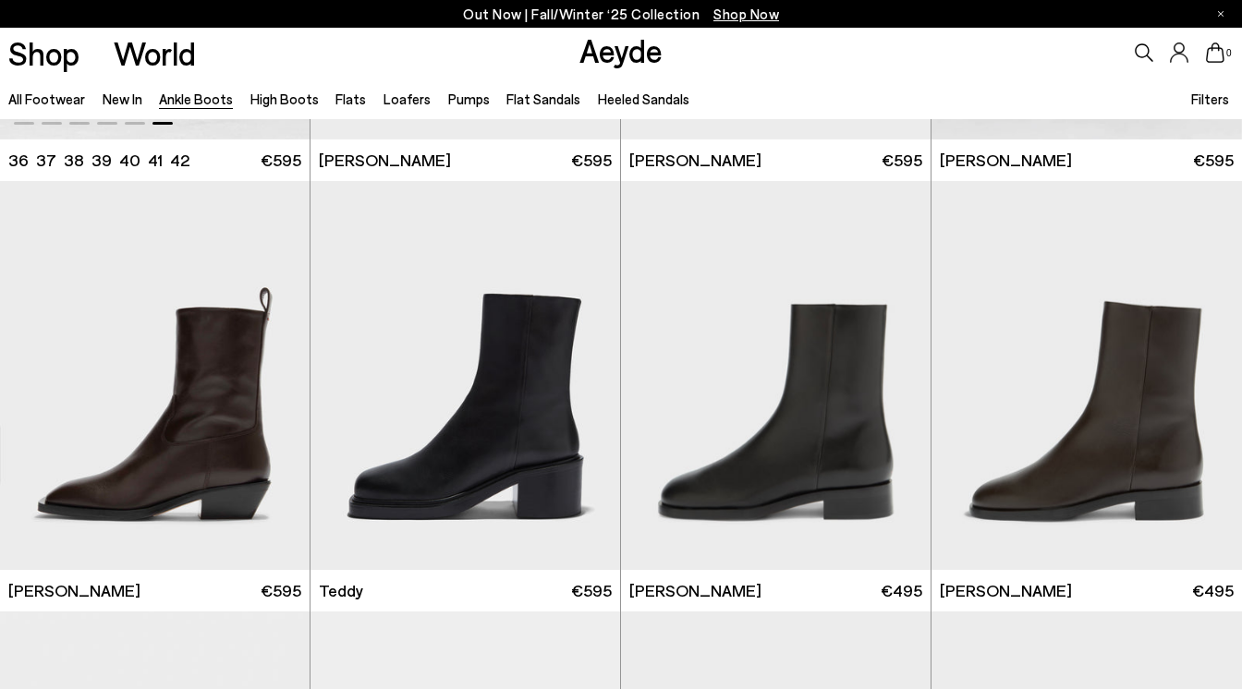
scroll to position [5541, 0]
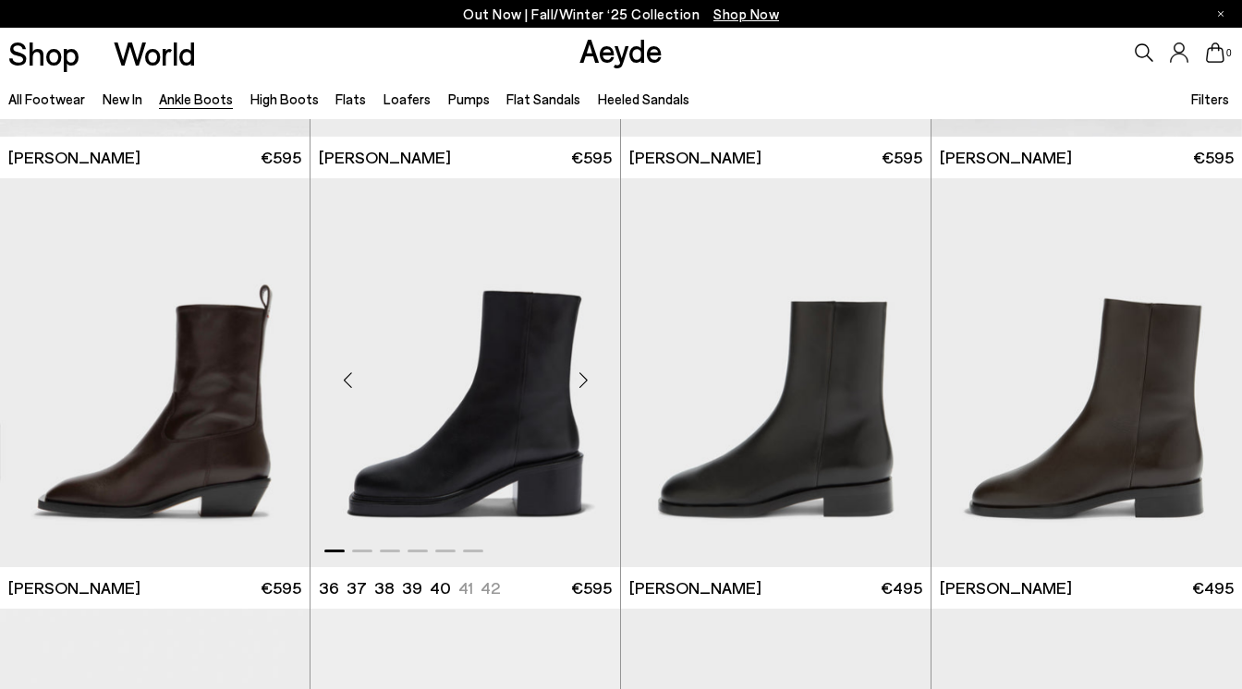
click at [584, 384] on div "Next slide" at bounding box center [582, 380] width 55 height 55
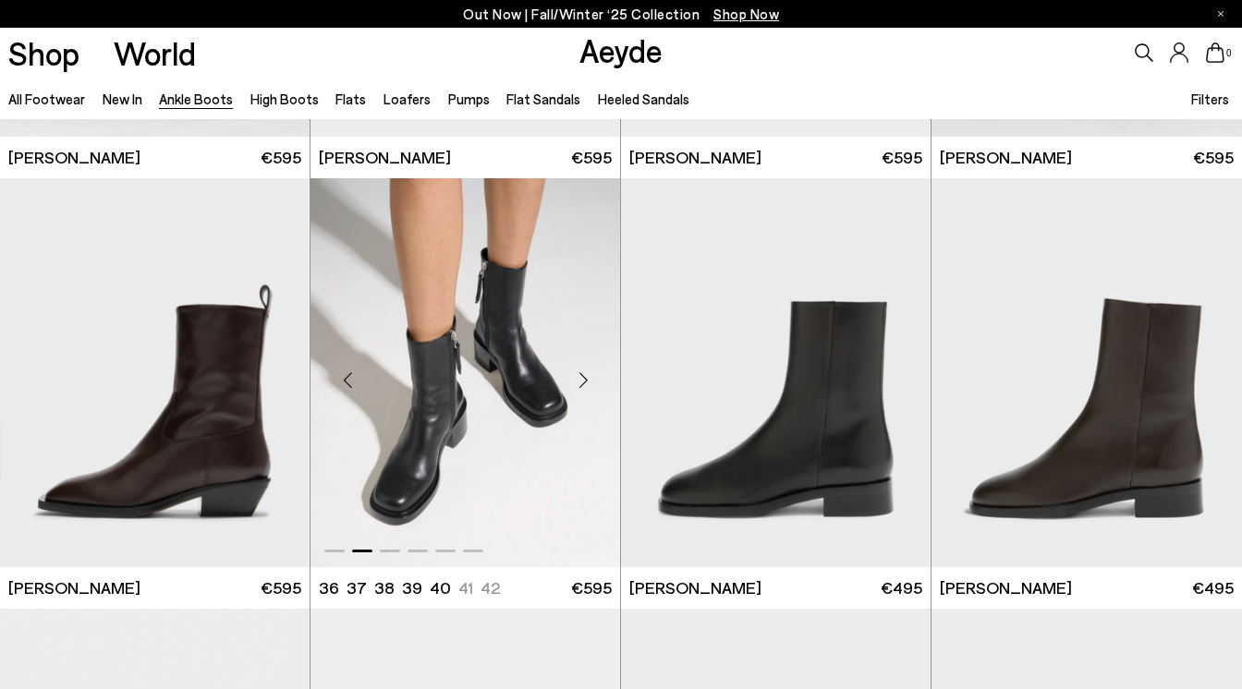
click at [584, 384] on div "Next slide" at bounding box center [582, 380] width 55 height 55
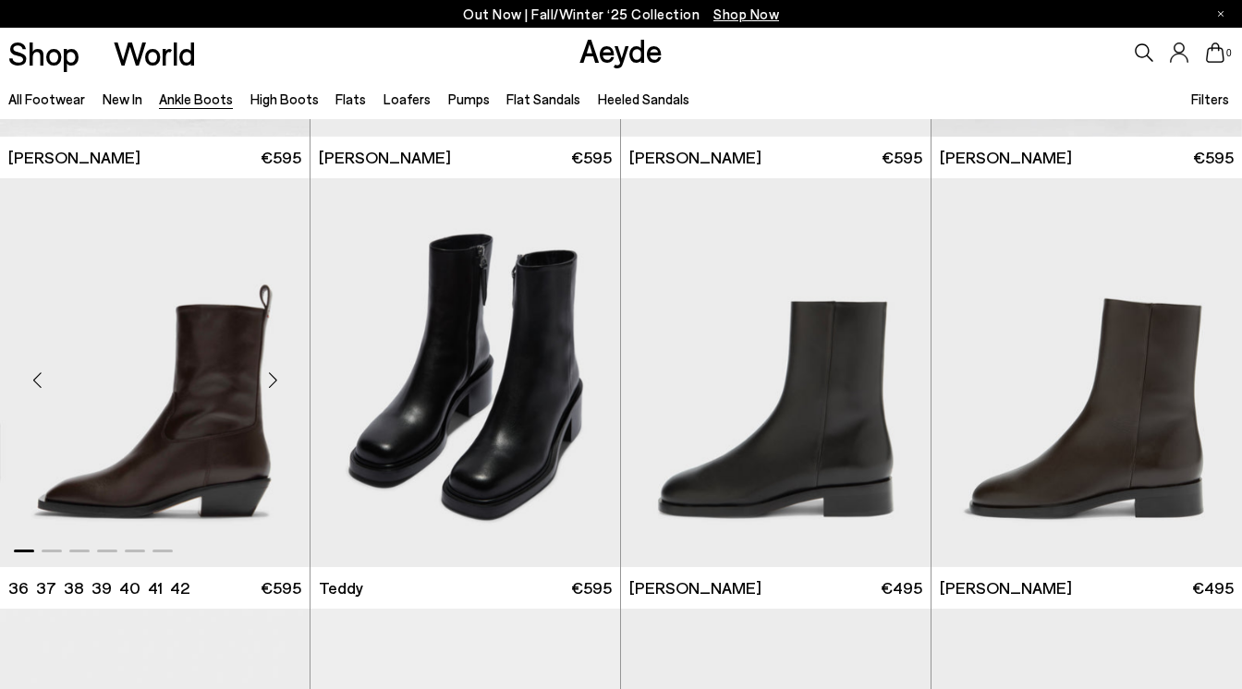
click at [271, 375] on div "Next slide" at bounding box center [272, 380] width 55 height 55
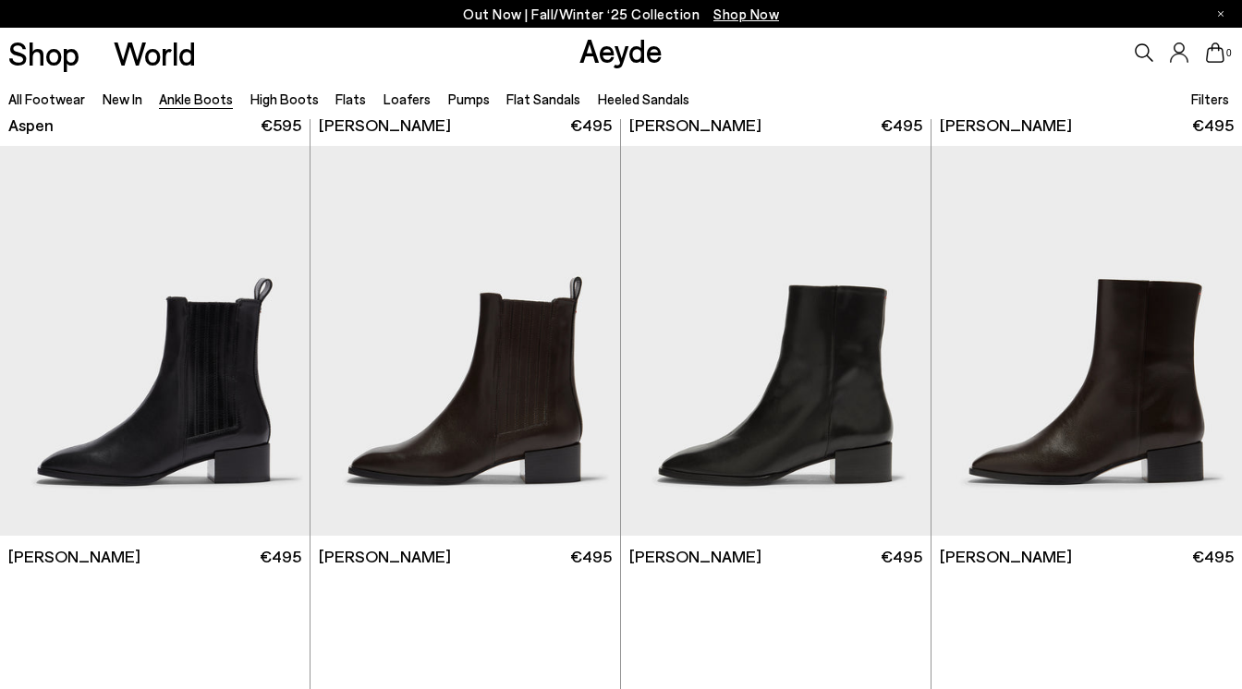
scroll to position [7299, 0]
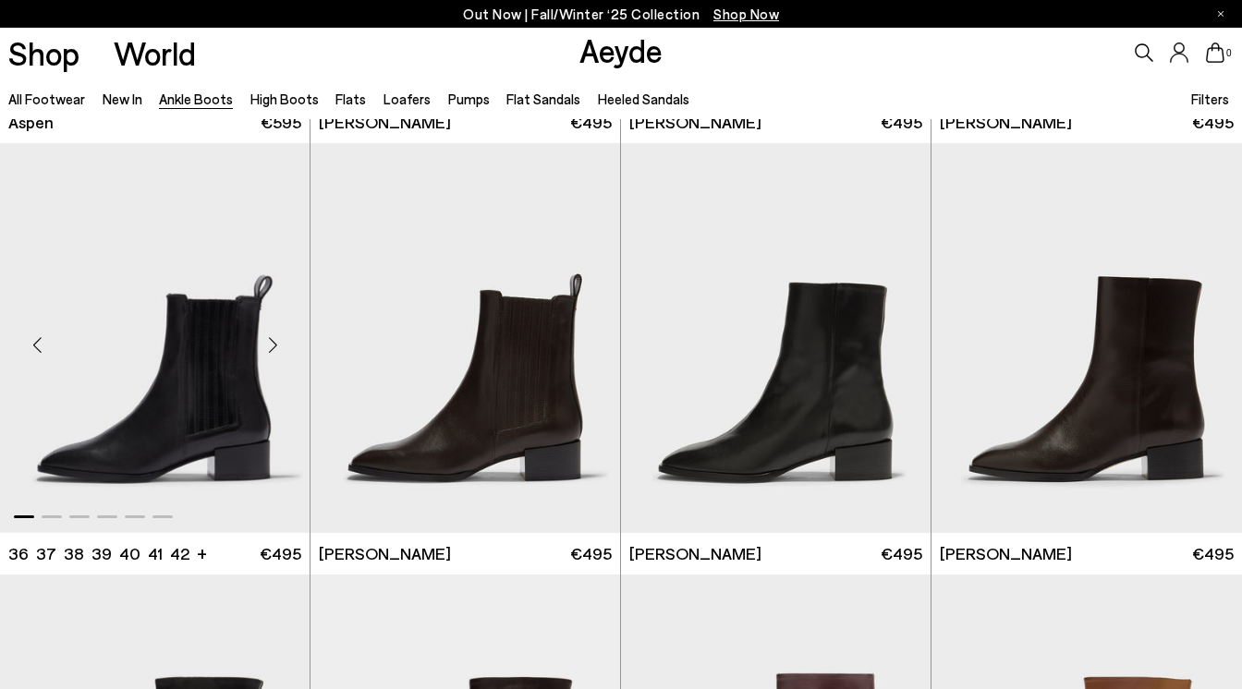
click at [274, 336] on div "Next slide" at bounding box center [272, 345] width 55 height 55
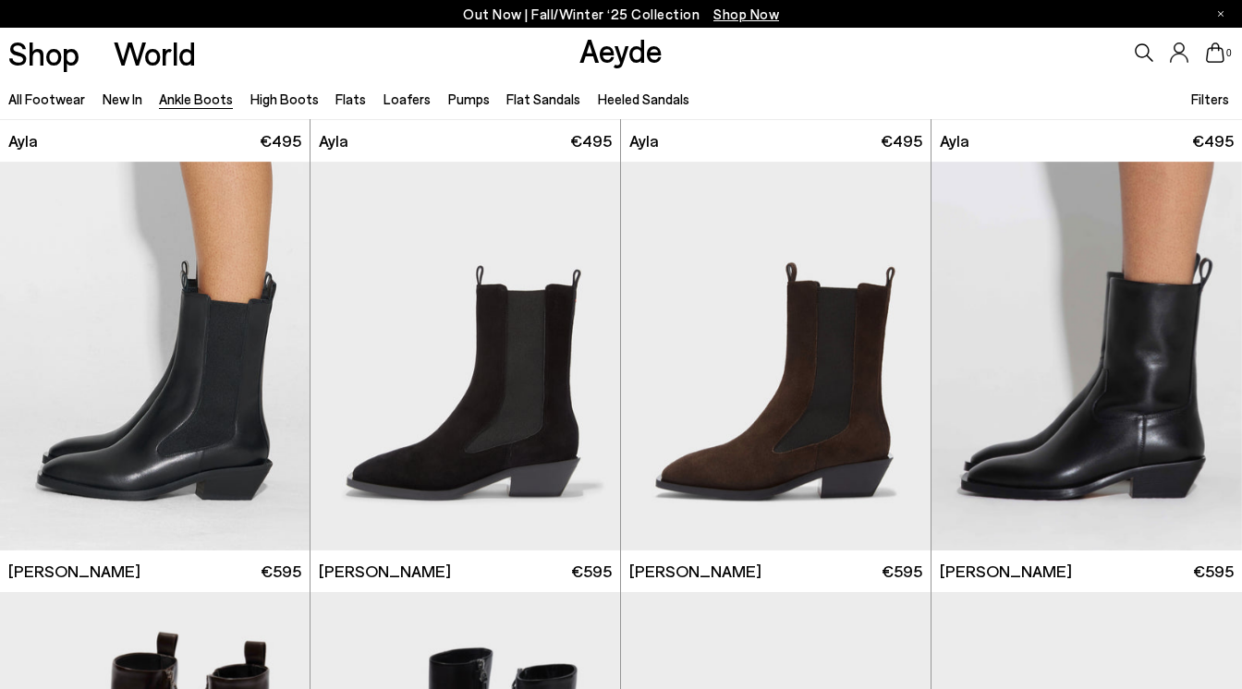
scroll to position [5126, 0]
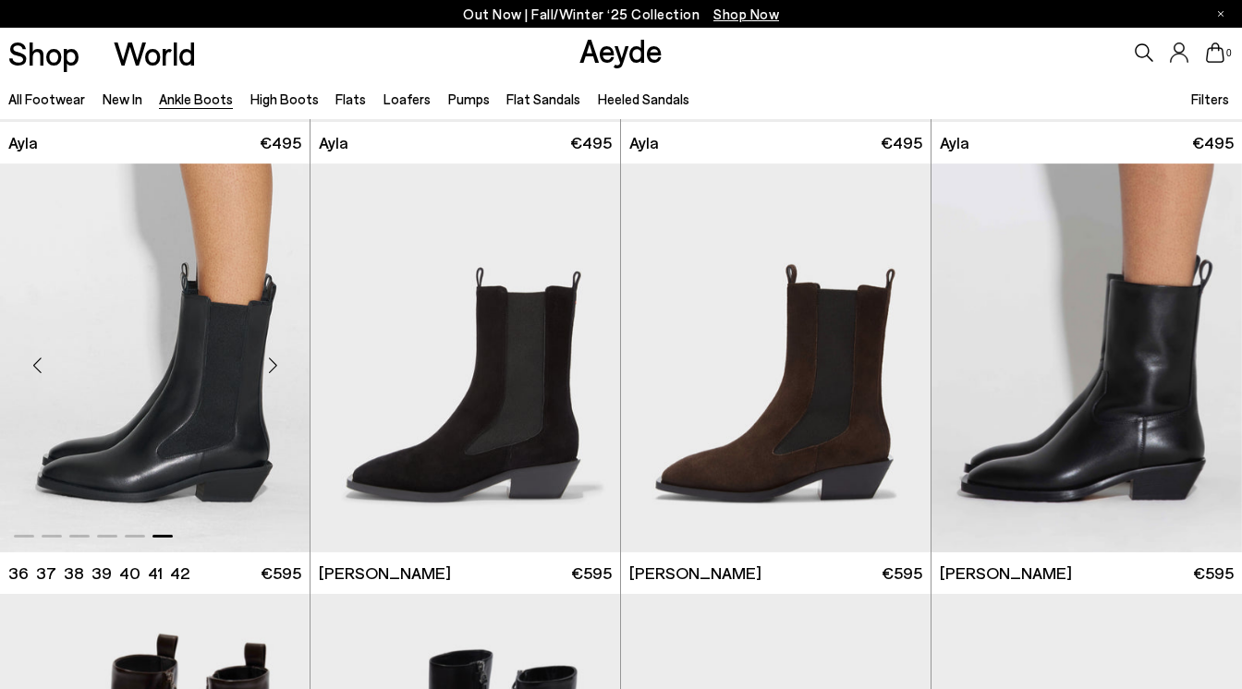
click at [273, 368] on div "Next slide" at bounding box center [272, 365] width 55 height 55
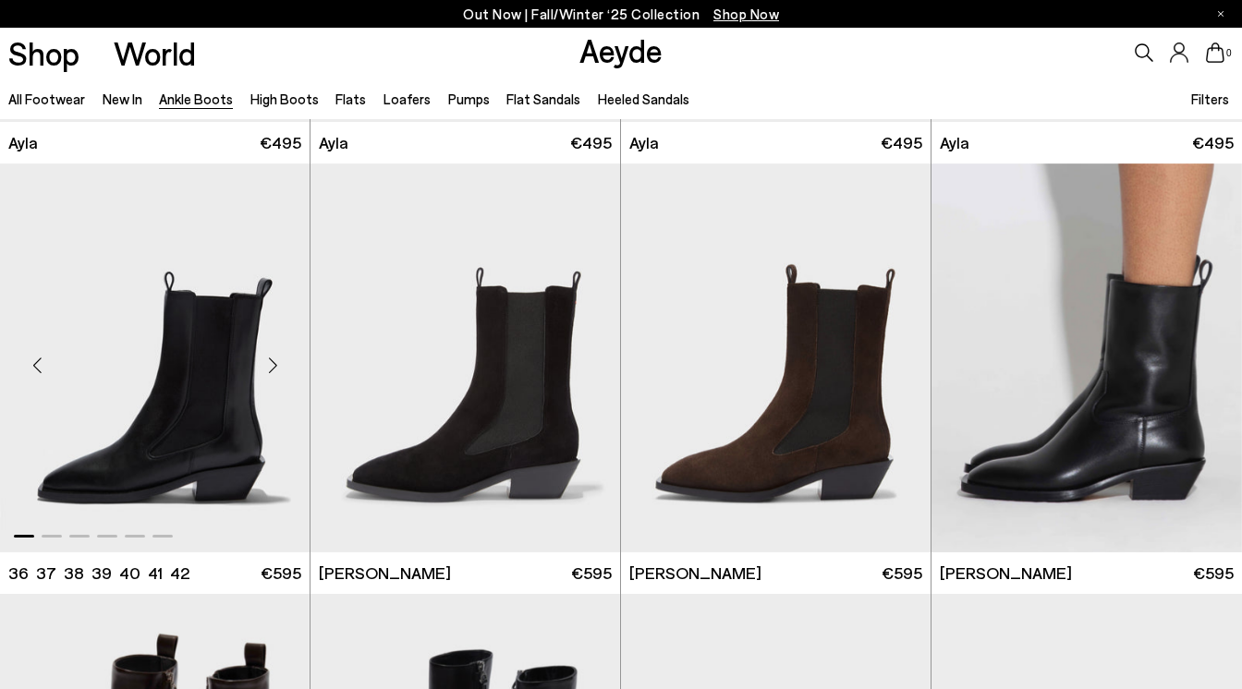
click at [273, 368] on div "Next slide" at bounding box center [272, 365] width 55 height 55
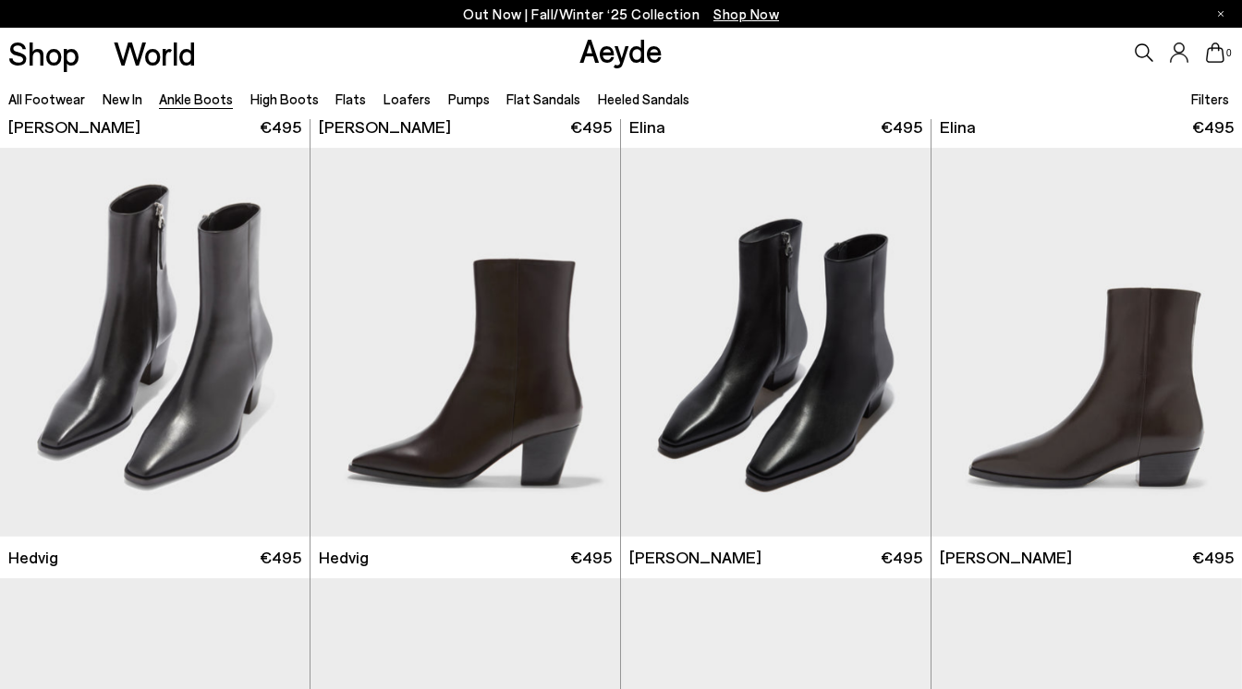
scroll to position [394, 0]
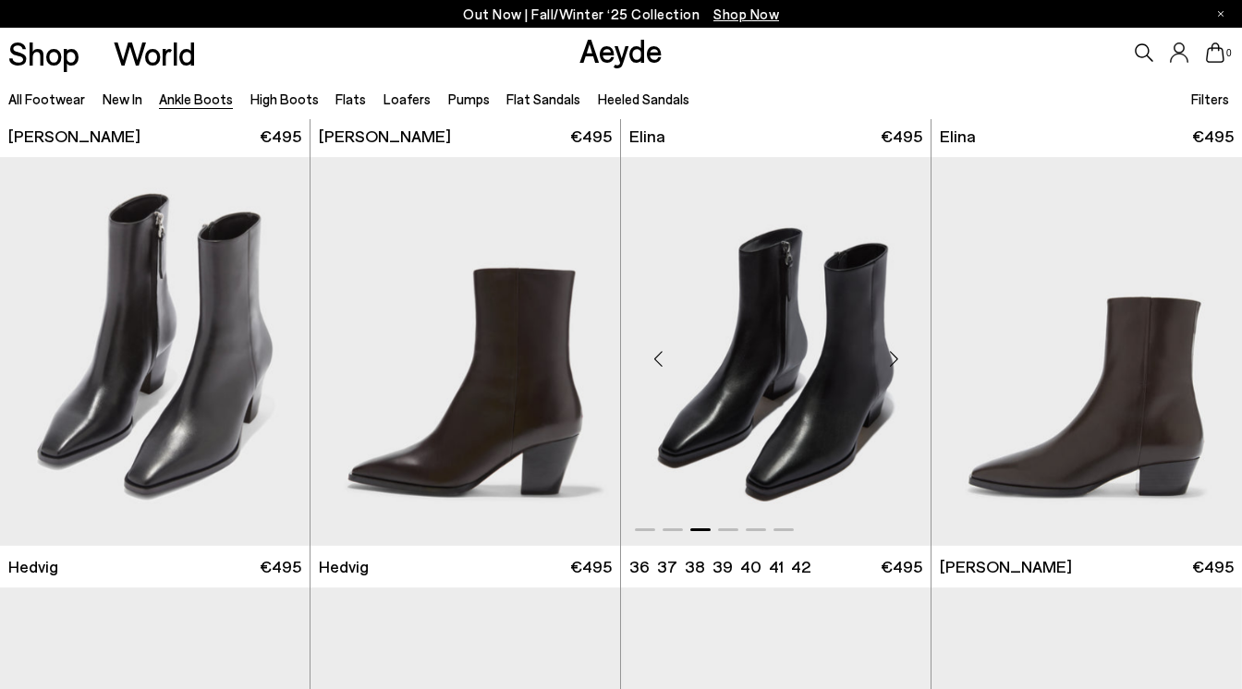
click at [904, 359] on div "Next slide" at bounding box center [893, 358] width 55 height 55
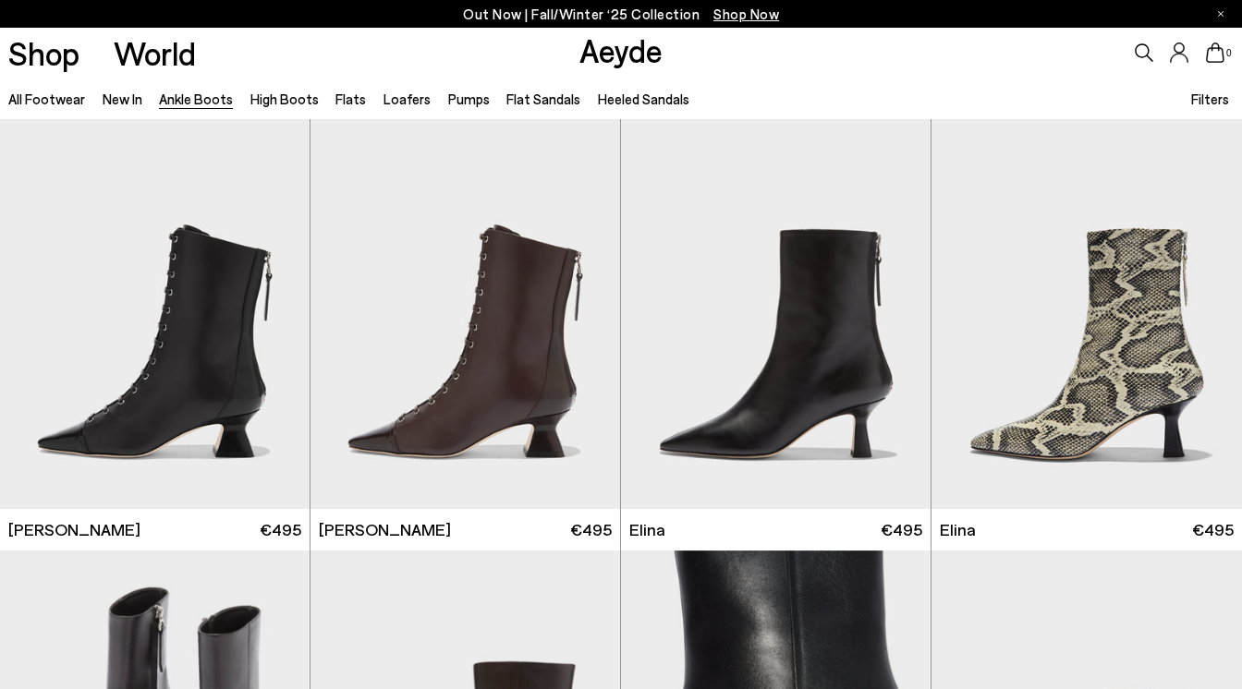
scroll to position [0, 0]
click at [455, 95] on link "Pumps" at bounding box center [469, 99] width 42 height 17
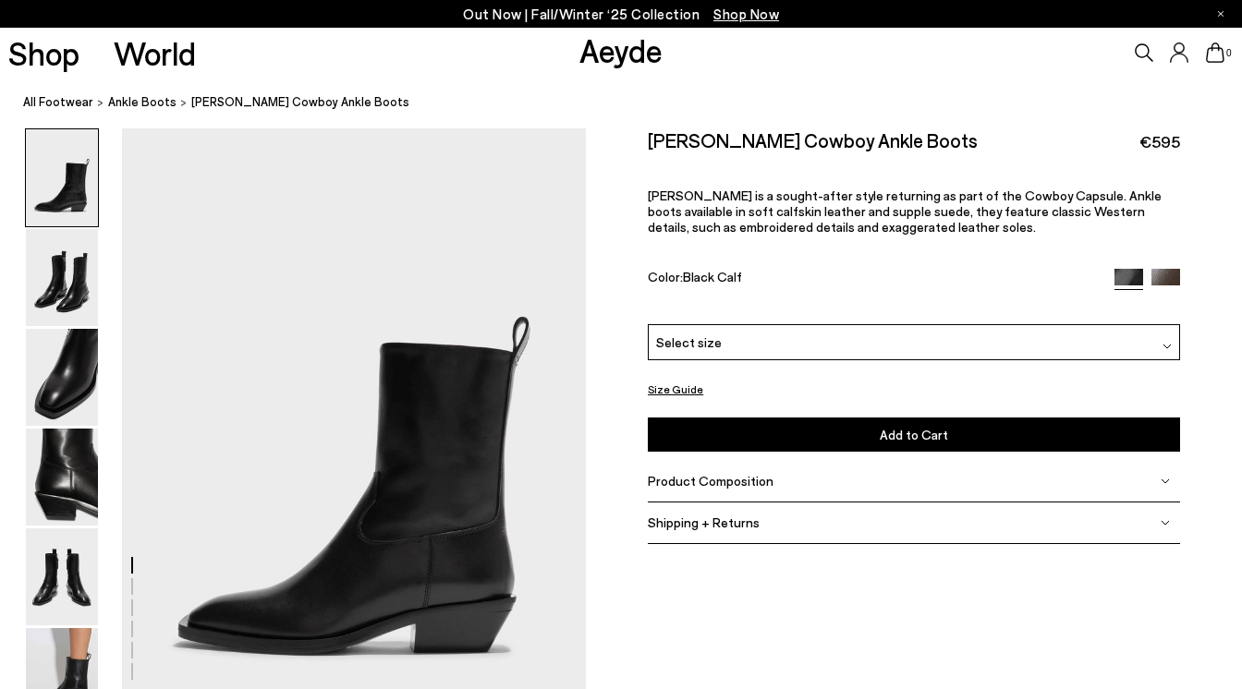
scroll to position [138, 0]
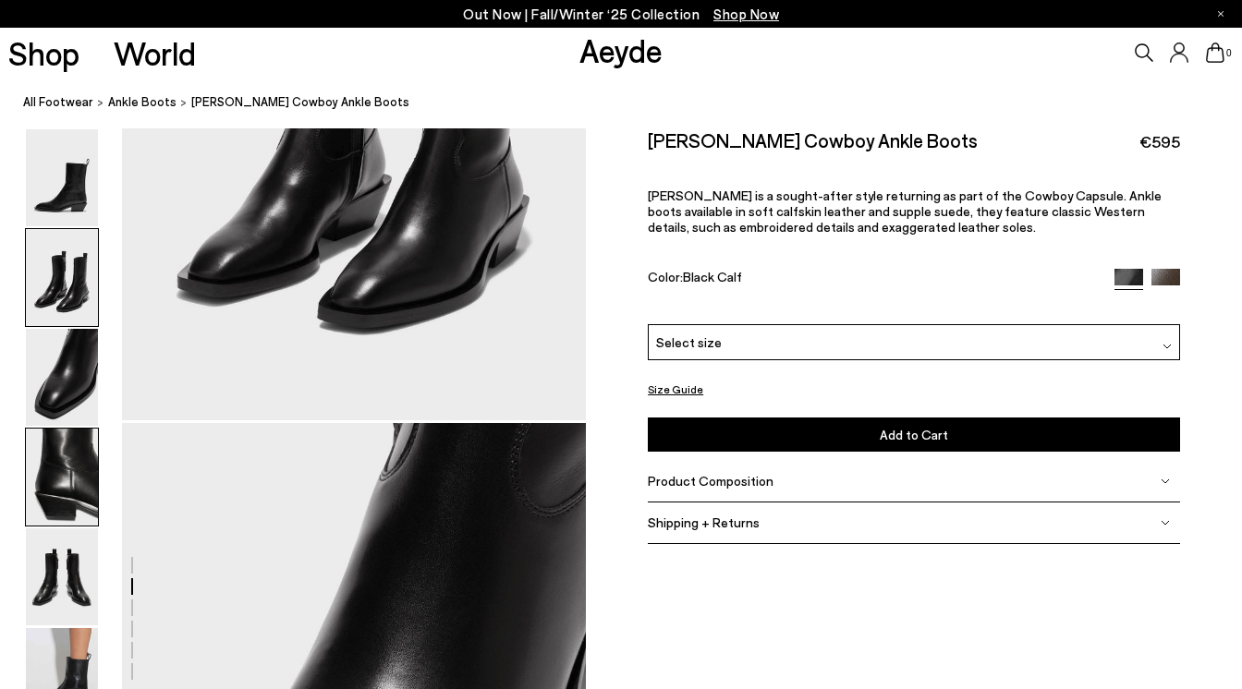
click at [74, 487] on img at bounding box center [62, 477] width 72 height 97
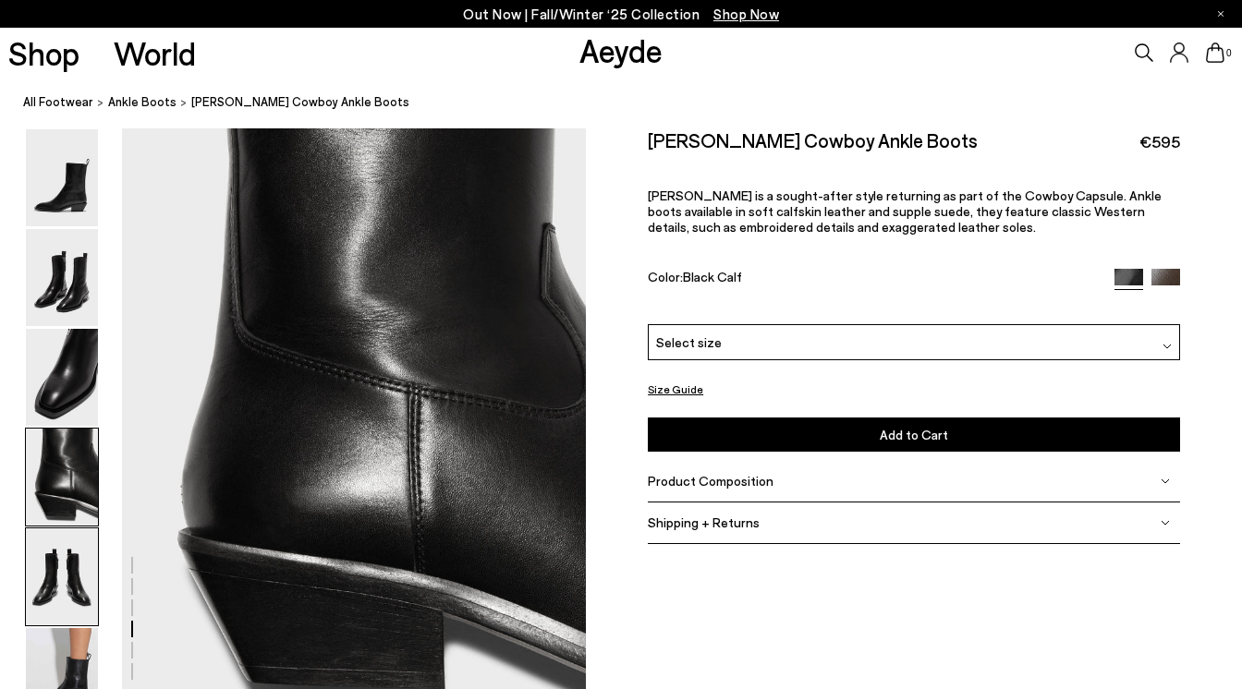
click at [74, 528] on div at bounding box center [62, 577] width 74 height 99
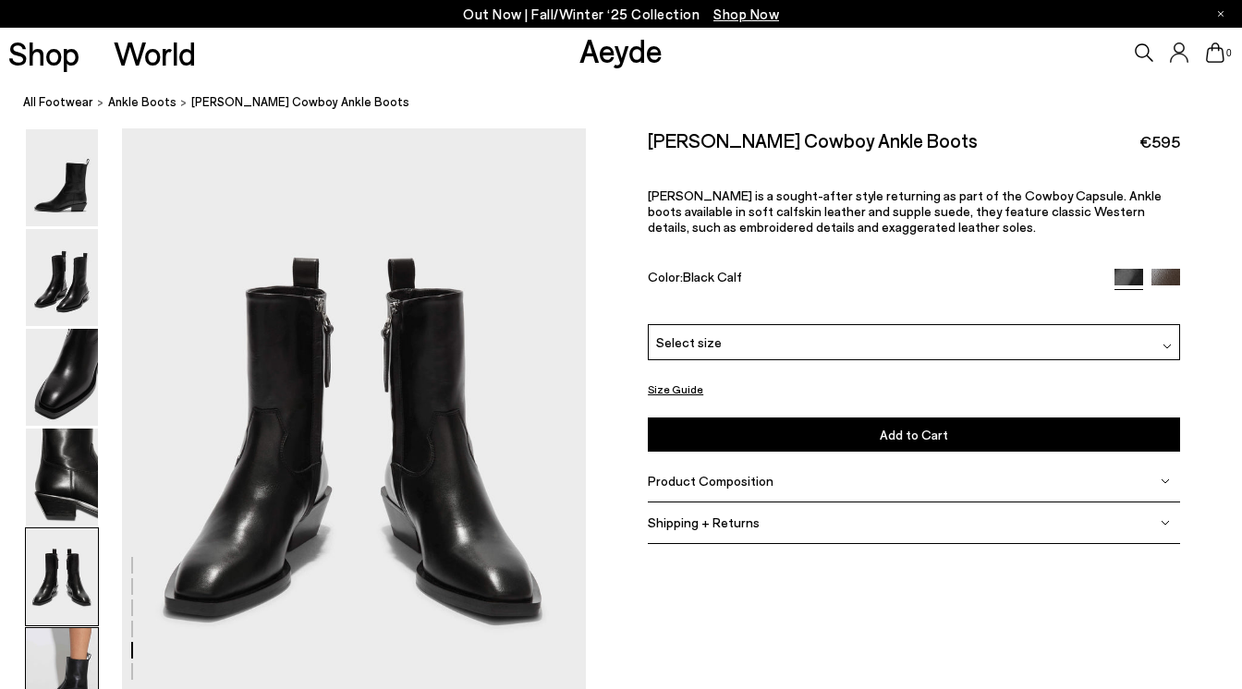
click at [68, 649] on img at bounding box center [62, 676] width 72 height 97
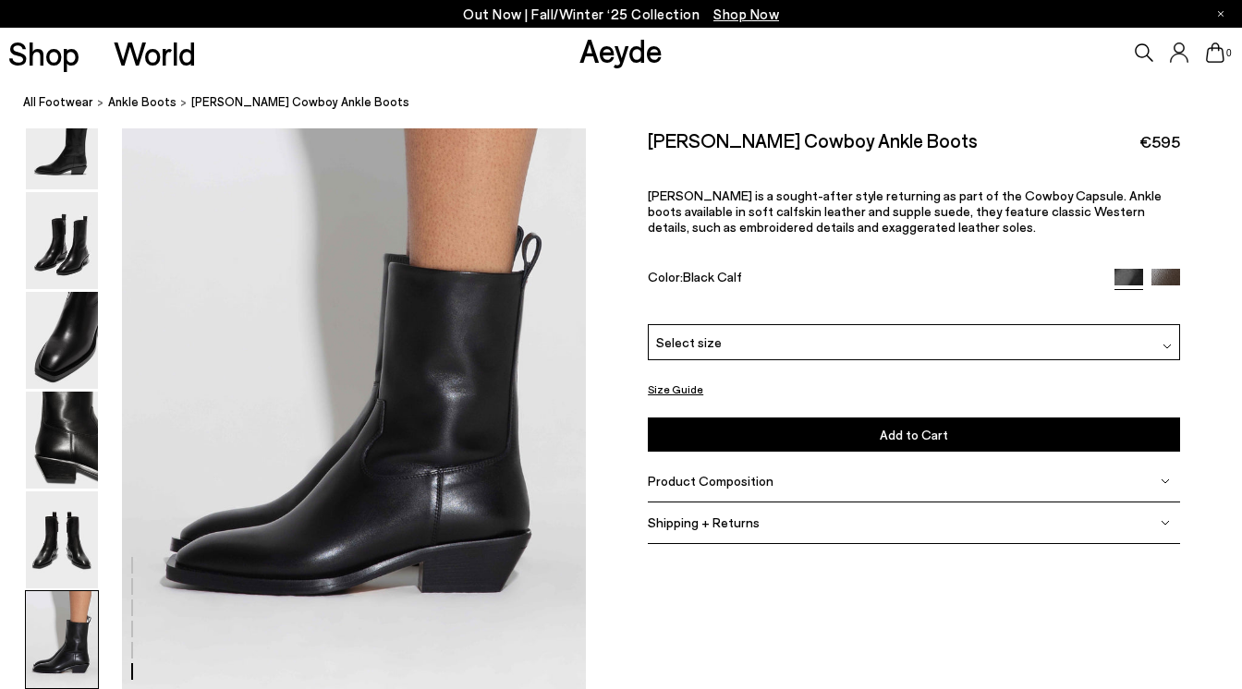
scroll to position [3064, 0]
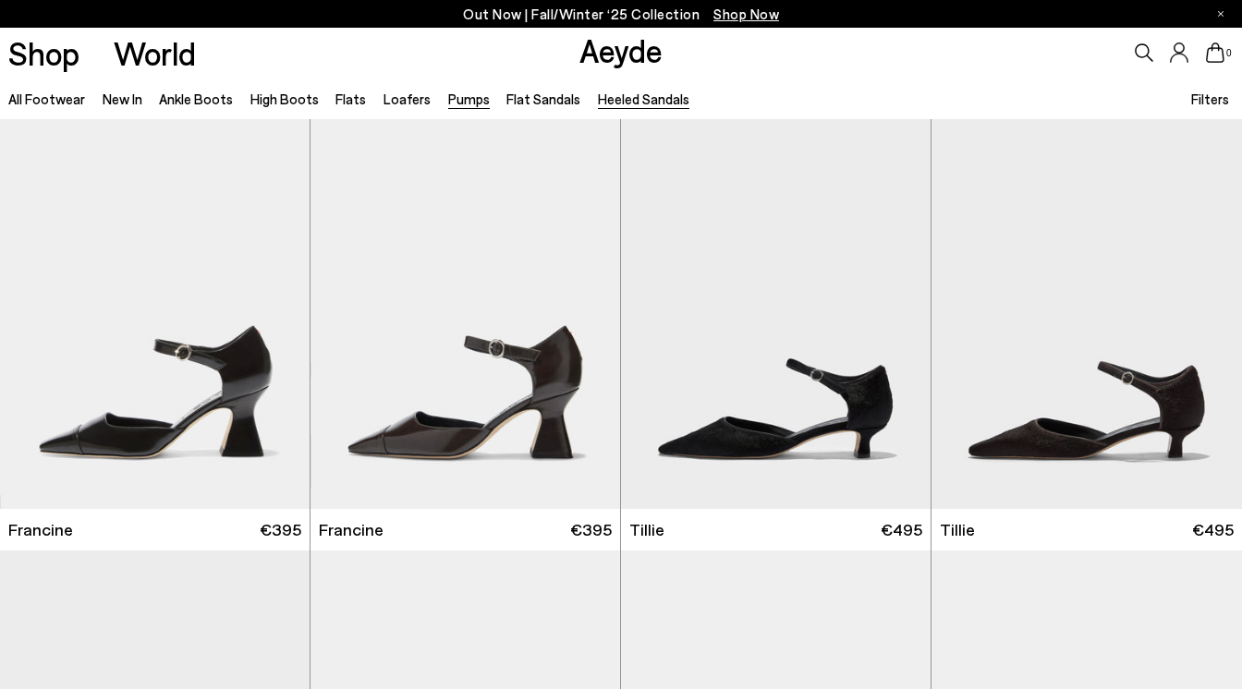
click at [628, 97] on link "Heeled Sandals" at bounding box center [643, 99] width 91 height 17
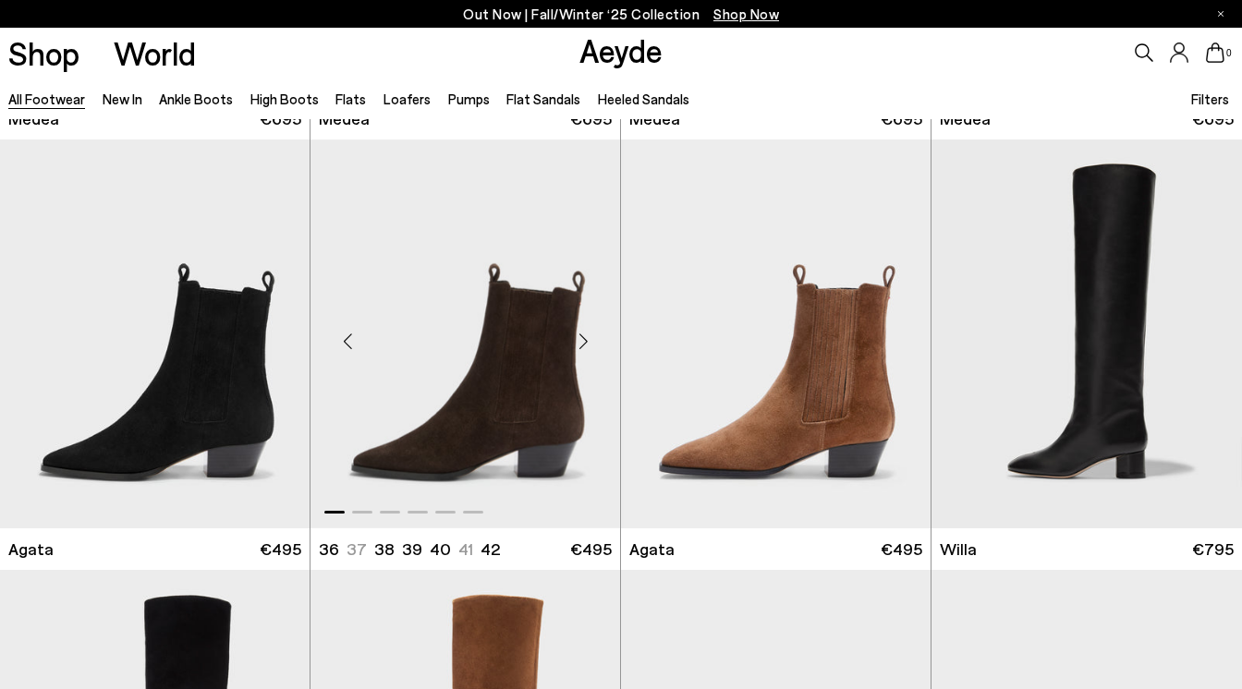
scroll to position [443, 0]
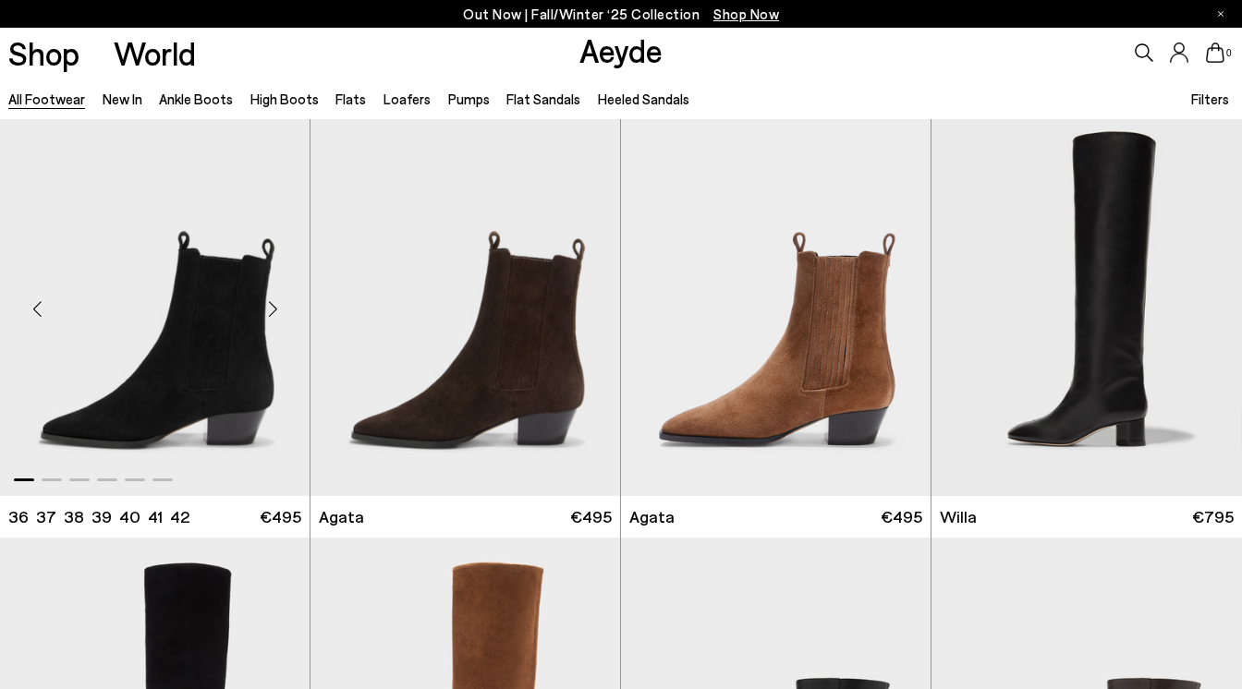
click at [275, 306] on div "Next slide" at bounding box center [272, 308] width 55 height 55
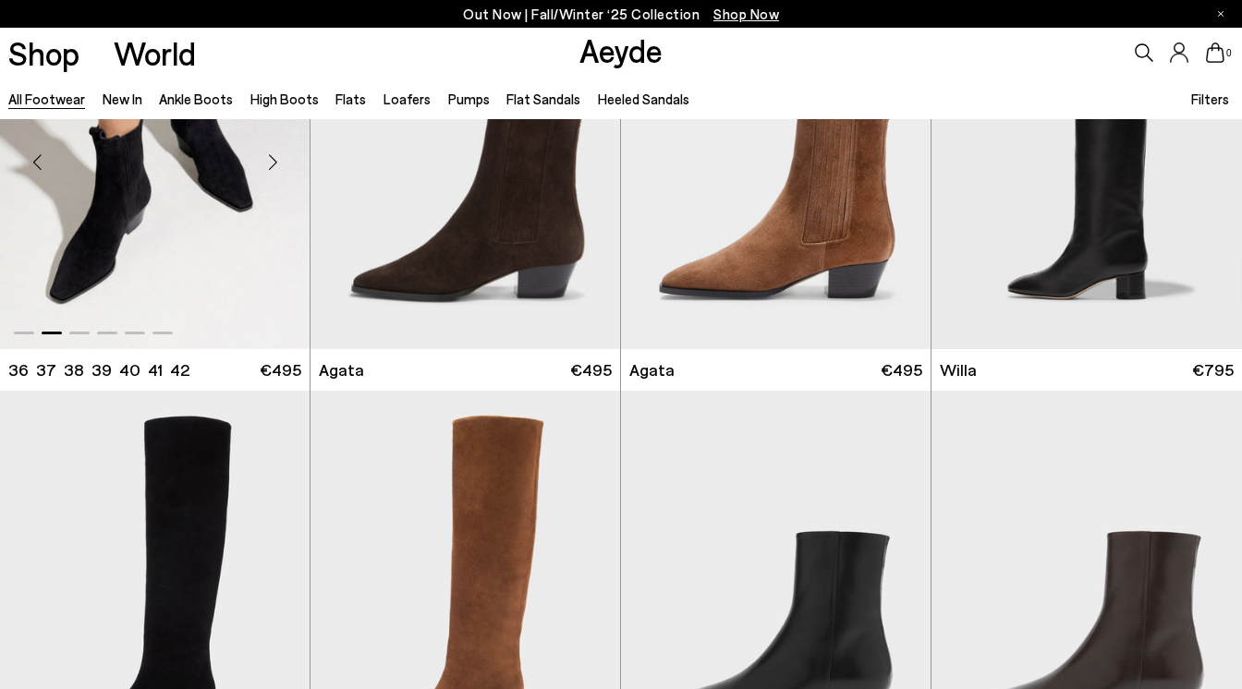
scroll to position [924, 0]
